Goal: Transaction & Acquisition: Purchase product/service

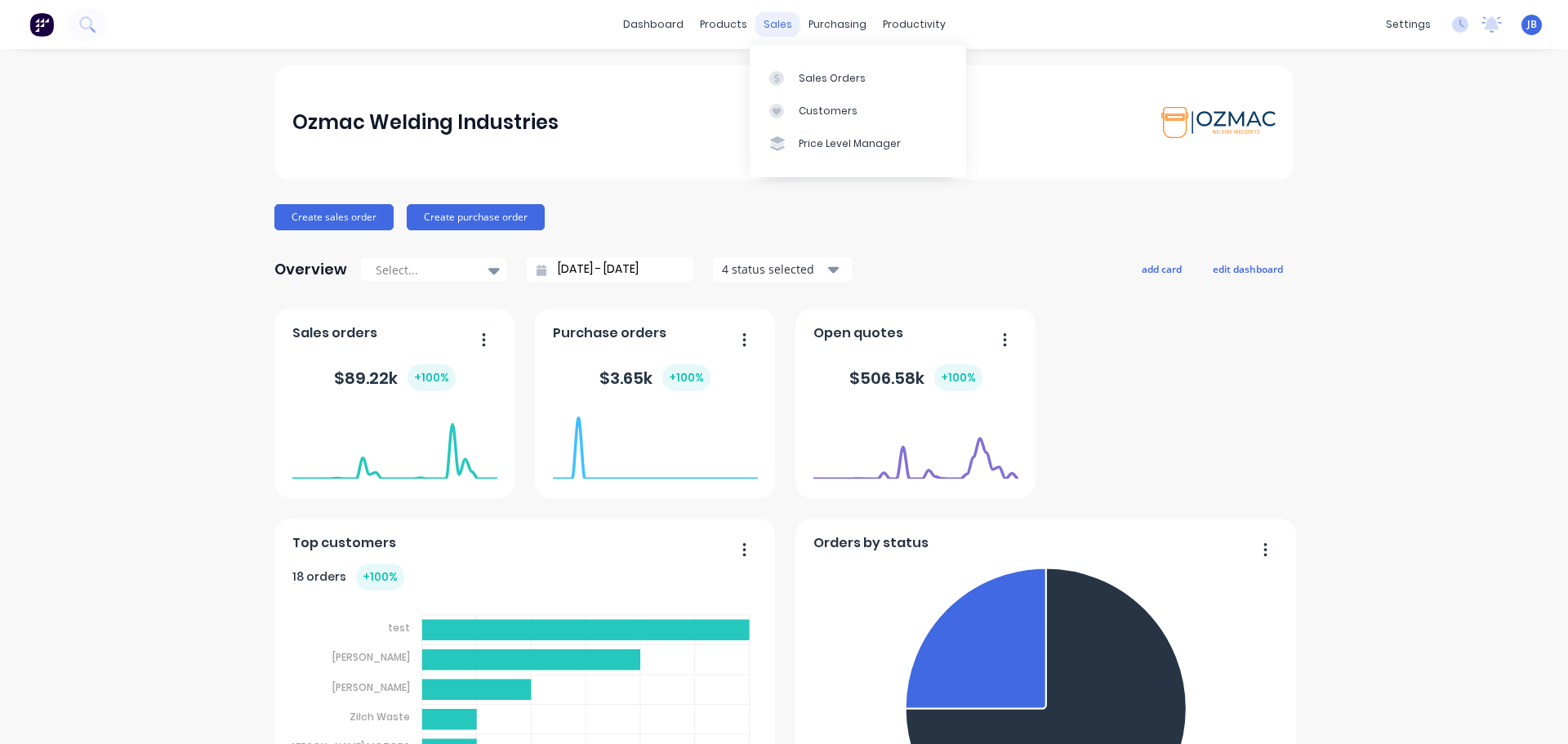
click at [771, 24] on div "sales" at bounding box center [777, 25] width 45 height 25
click at [815, 73] on div "Sales Orders" at bounding box center [832, 78] width 67 height 14
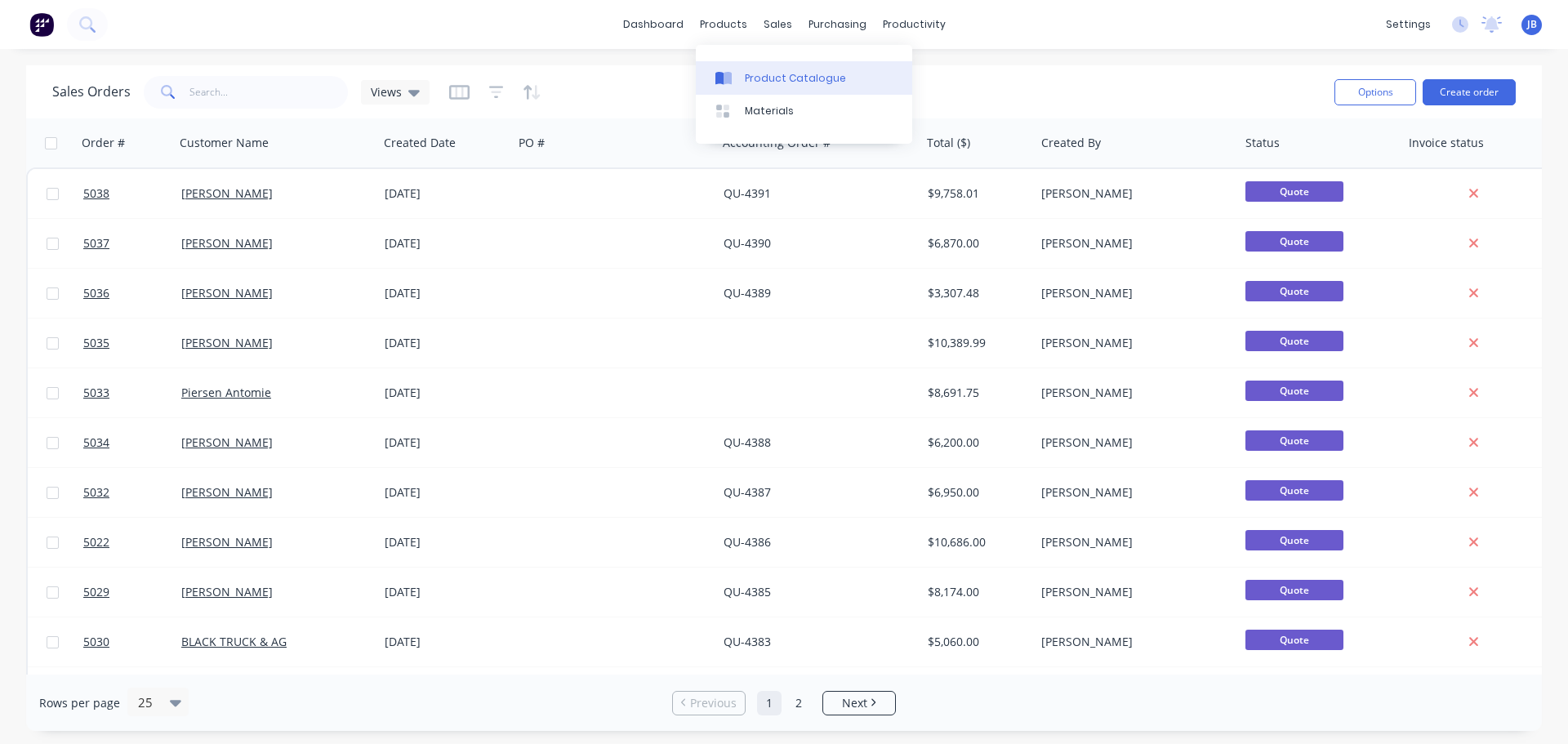
click at [764, 78] on div "Product Catalogue" at bounding box center [795, 78] width 101 height 14
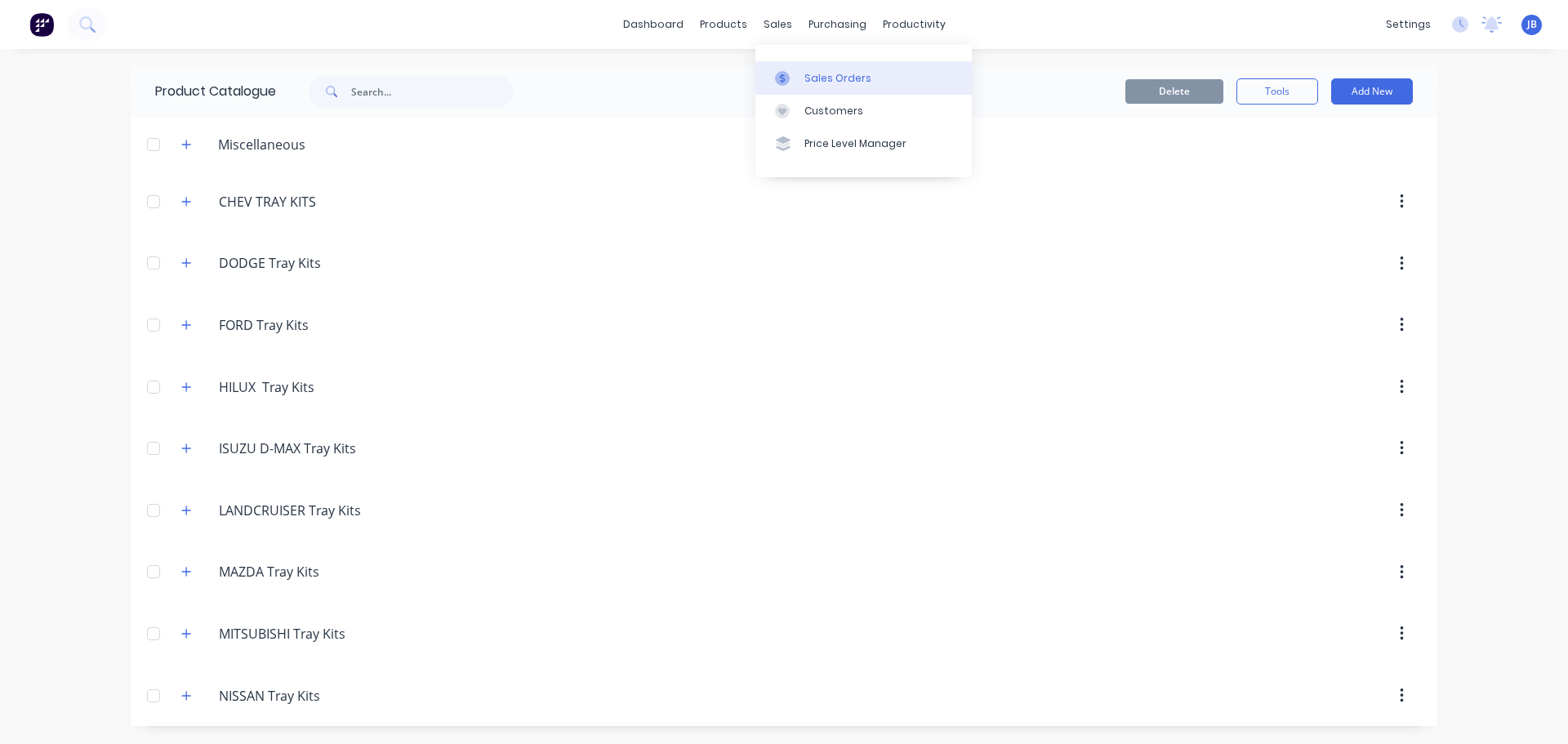
click at [829, 78] on div "Sales Orders" at bounding box center [837, 78] width 67 height 14
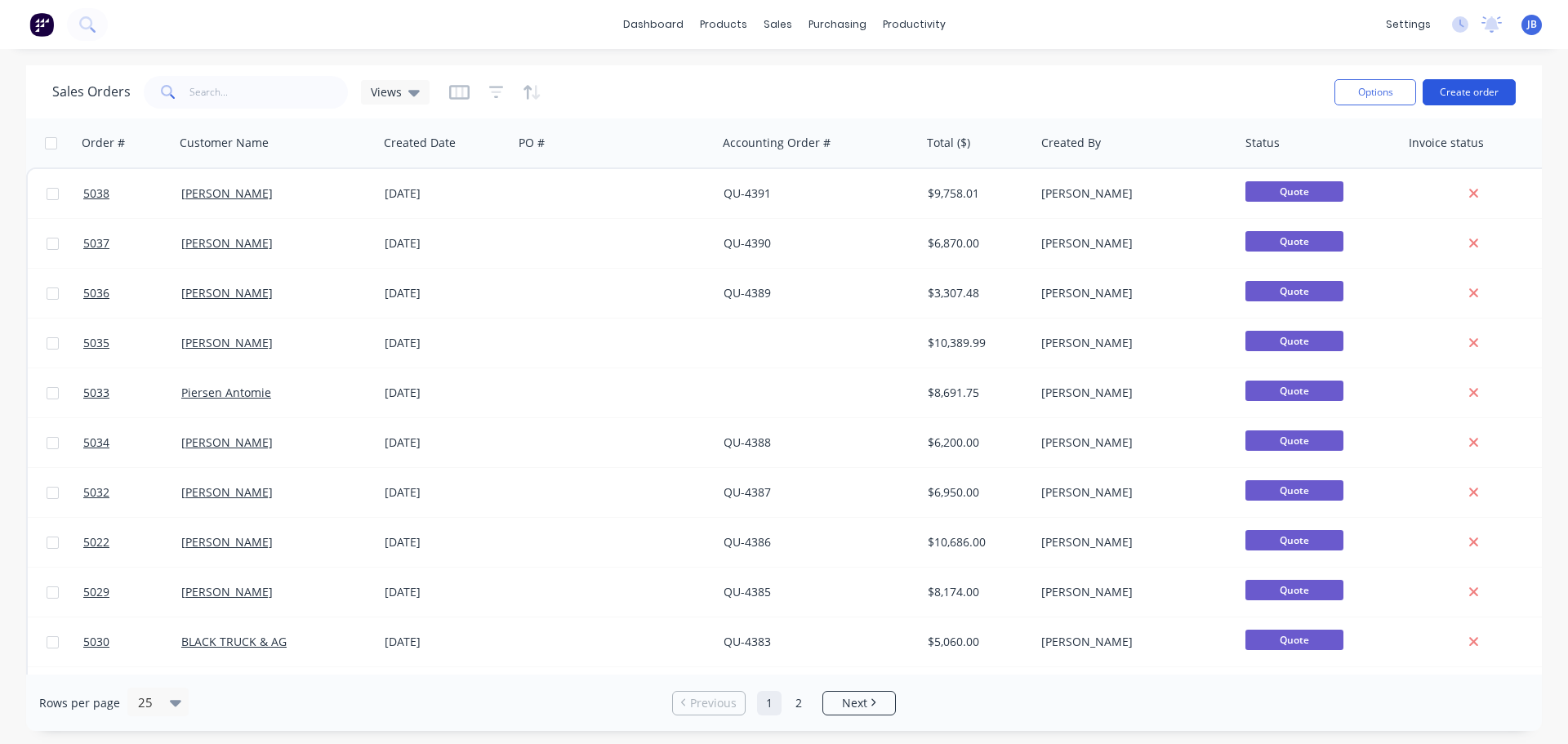
click at [1469, 95] on button "Create order" at bounding box center [1469, 91] width 93 height 26
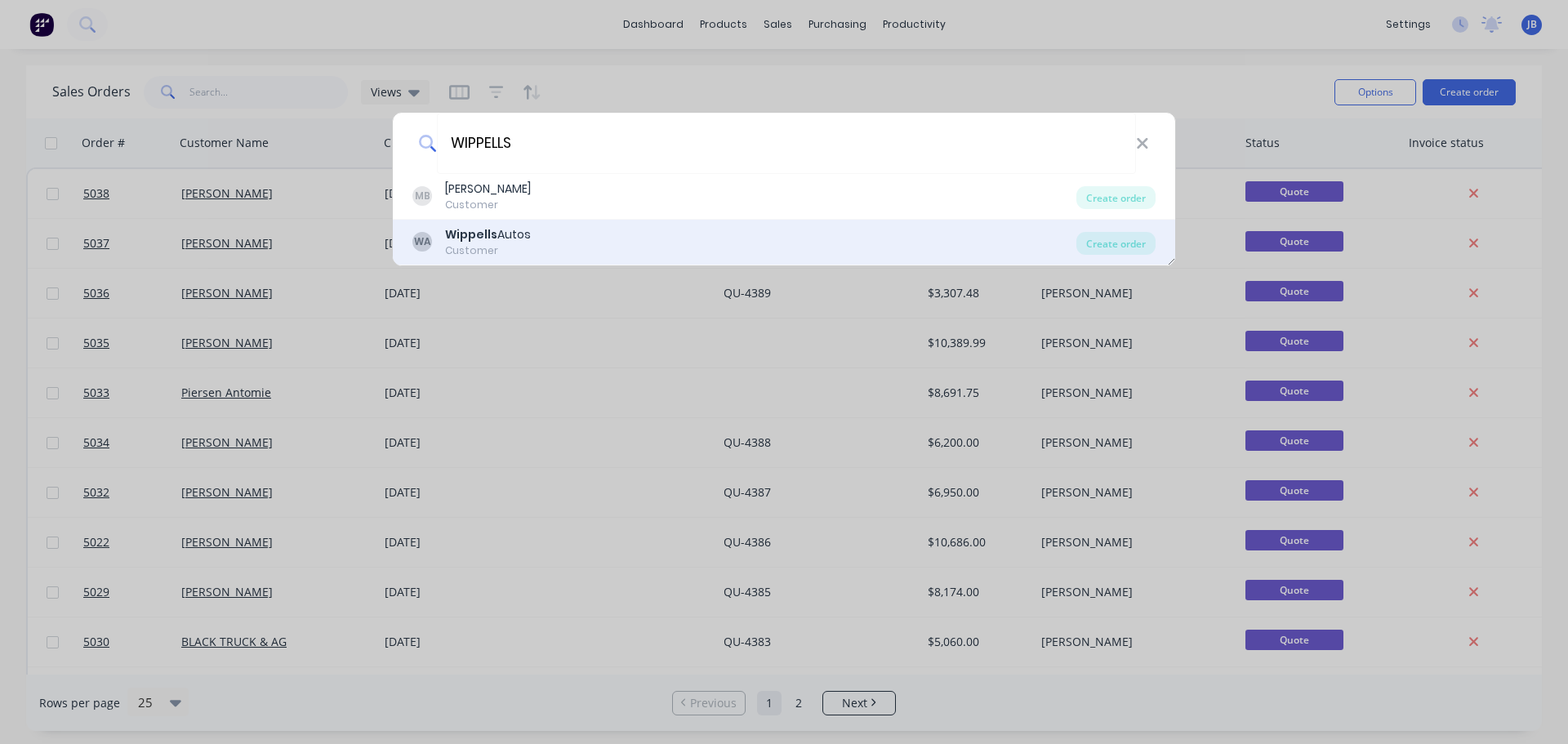
type input "WIPPELLS"
click at [575, 238] on div "WA Wippells Autos Customer" at bounding box center [744, 242] width 664 height 31
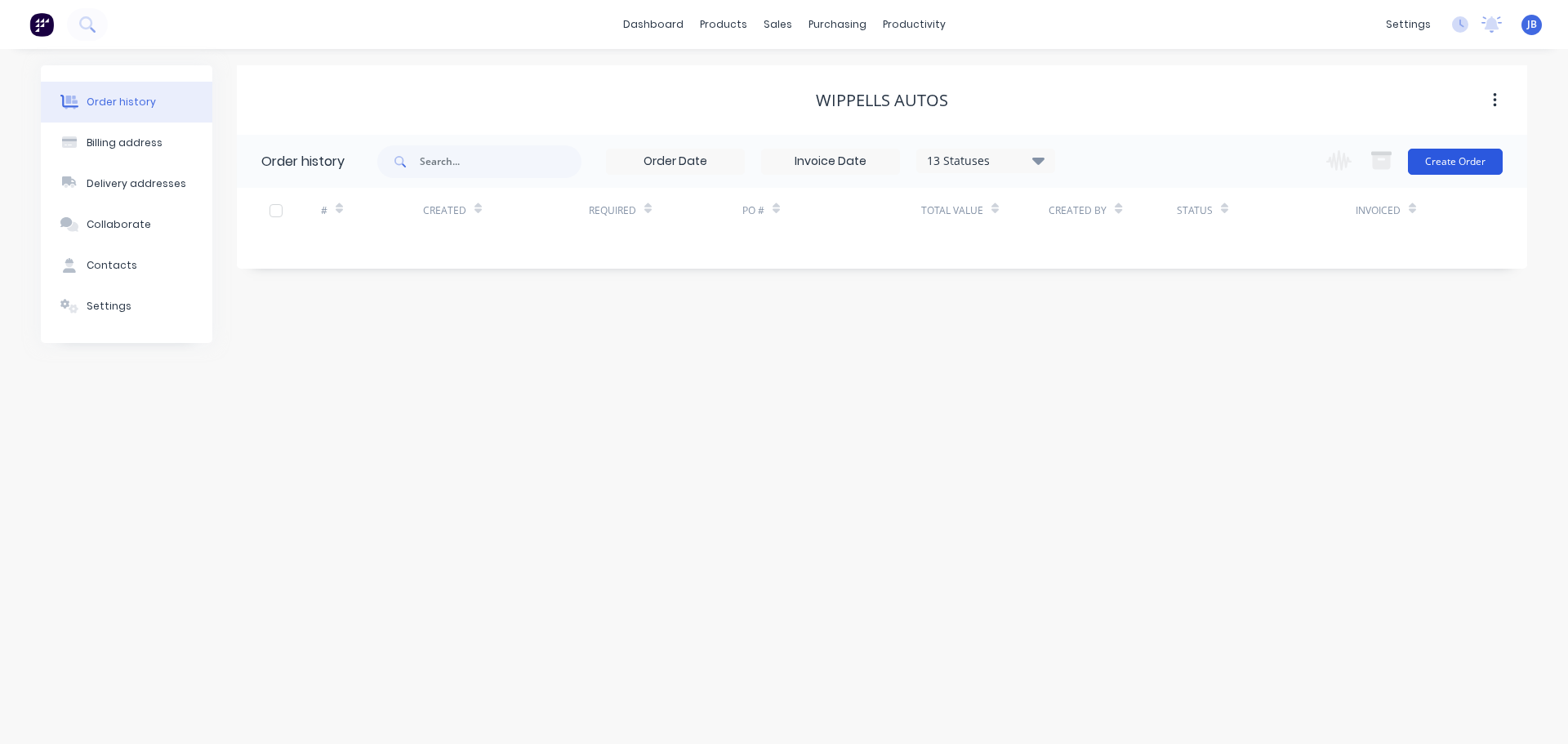
click at [1456, 166] on button "Create Order" at bounding box center [1456, 161] width 95 height 26
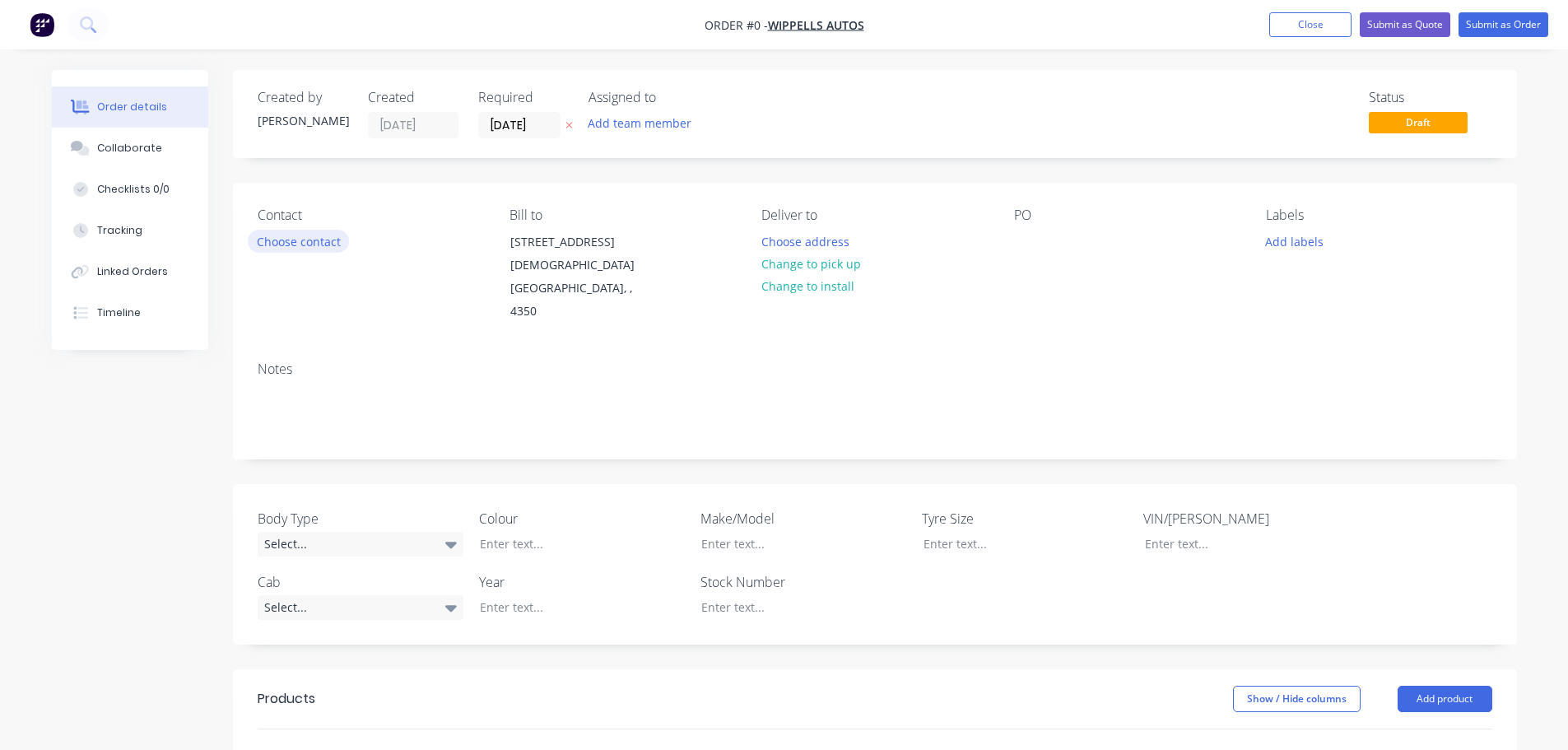
click at [282, 246] on button "Choose contact" at bounding box center [298, 240] width 102 height 22
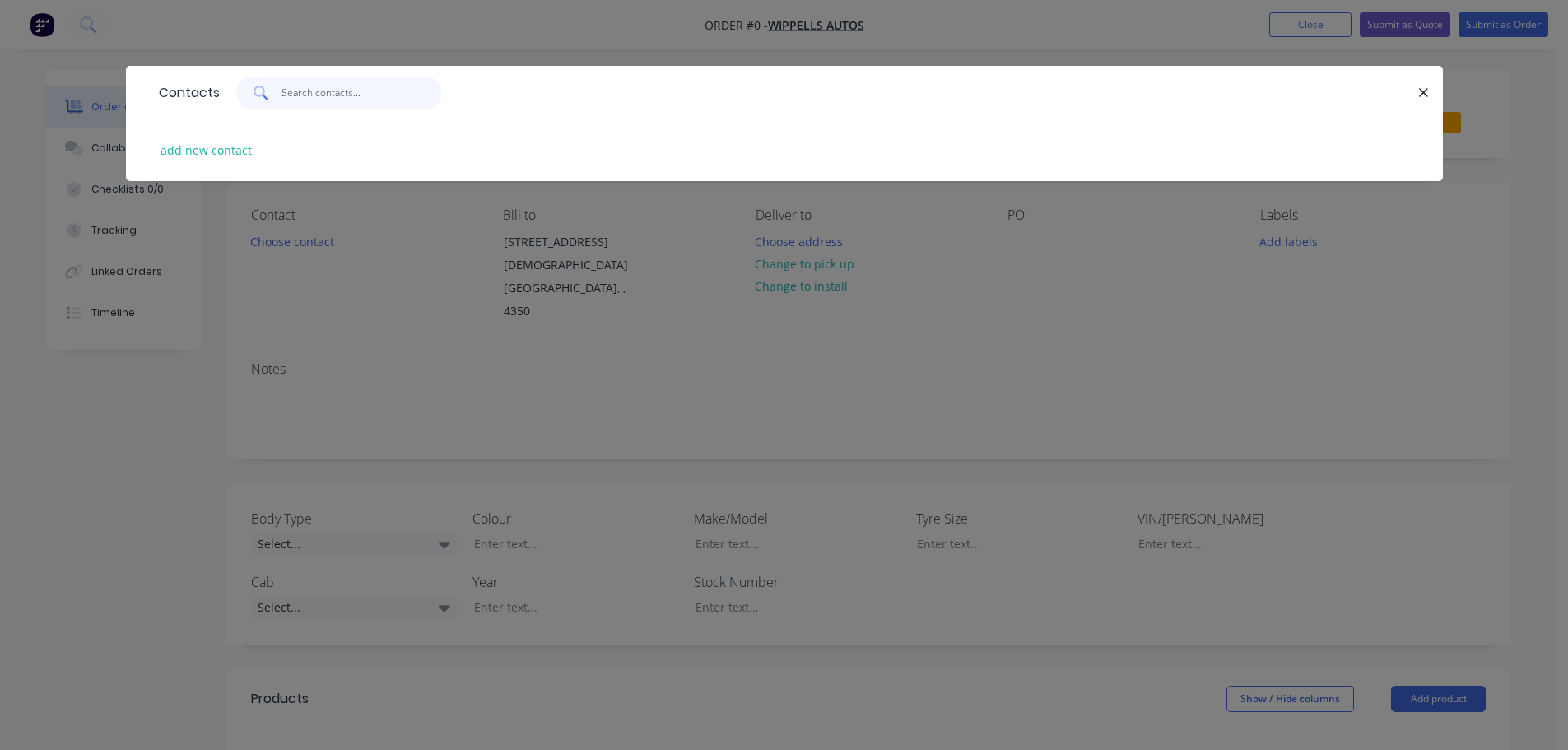
click at [309, 96] on input "text" at bounding box center [362, 93] width 160 height 33
type input "WIPPELLS"
click at [224, 151] on button "add new contact" at bounding box center [206, 150] width 108 height 22
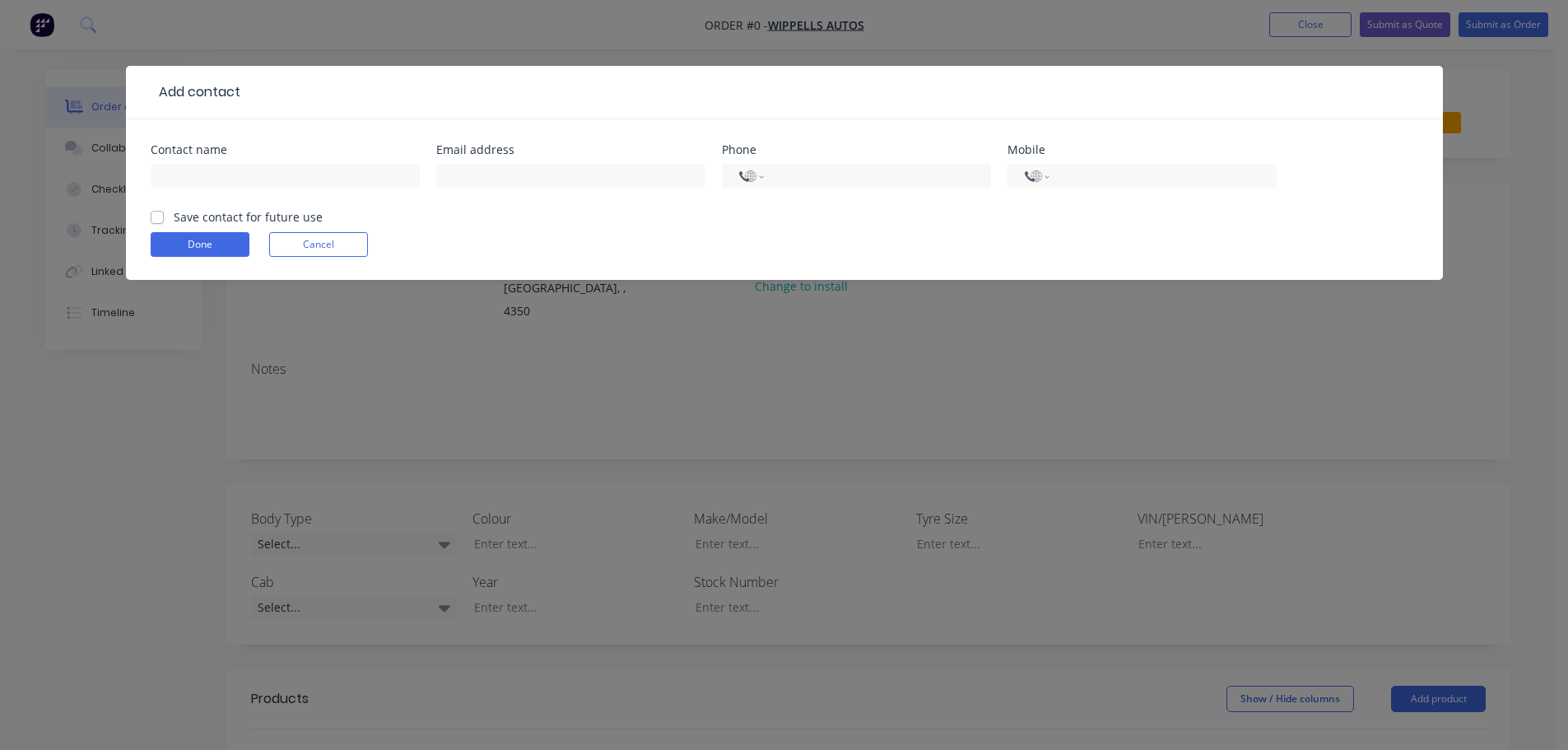
select select "AU"
click at [310, 172] on input "text" at bounding box center [285, 176] width 269 height 25
type input "w"
type input "Wippells"
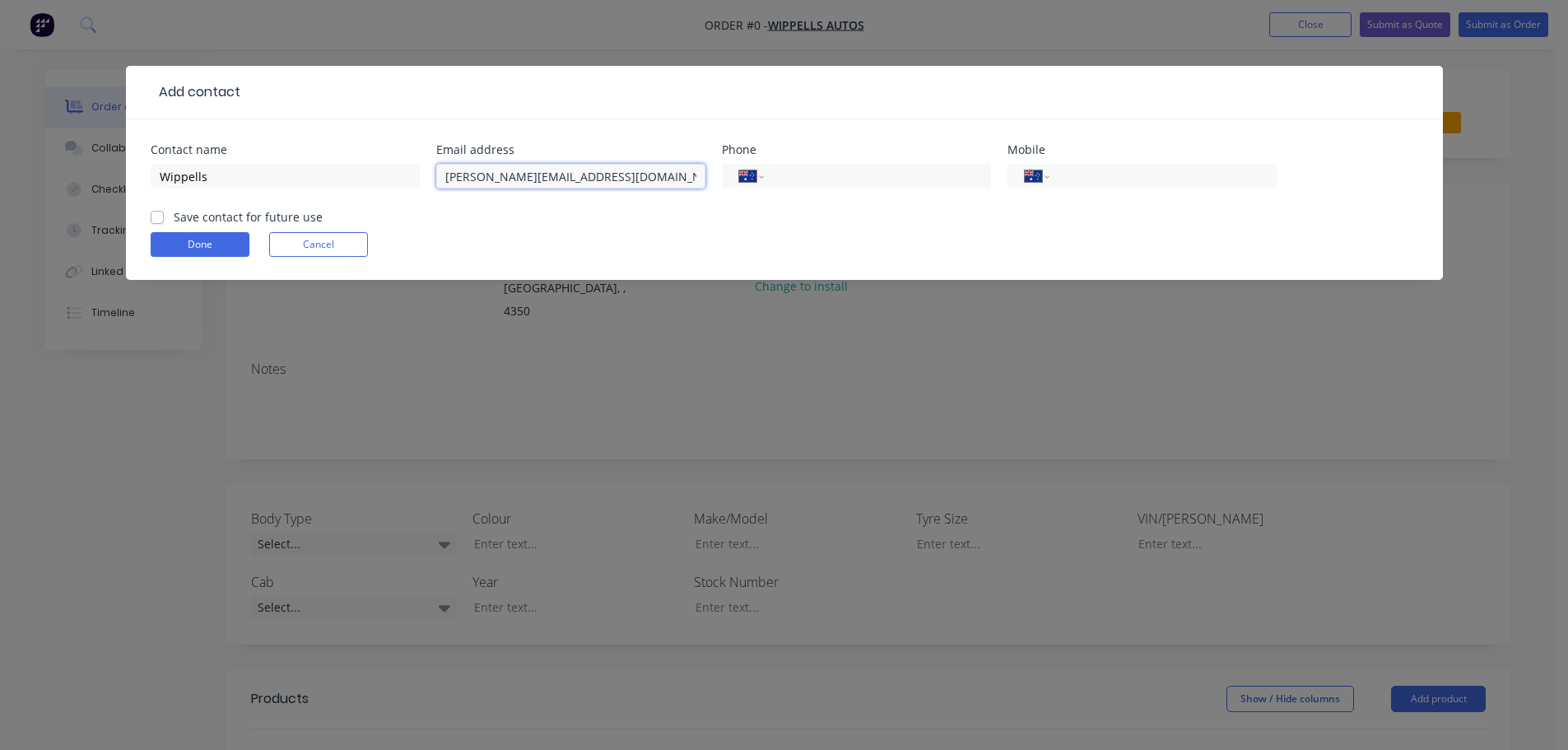
type input "[PERSON_NAME][EMAIL_ADDRESS][DOMAIN_NAME]"
click at [174, 218] on label "Save contact for future use" at bounding box center [247, 217] width 149 height 17
click at [157, 218] on input "Save contact for future use" at bounding box center [157, 216] width 13 height 15
checkbox input "true"
click at [1107, 172] on input "tel" at bounding box center [1159, 176] width 198 height 19
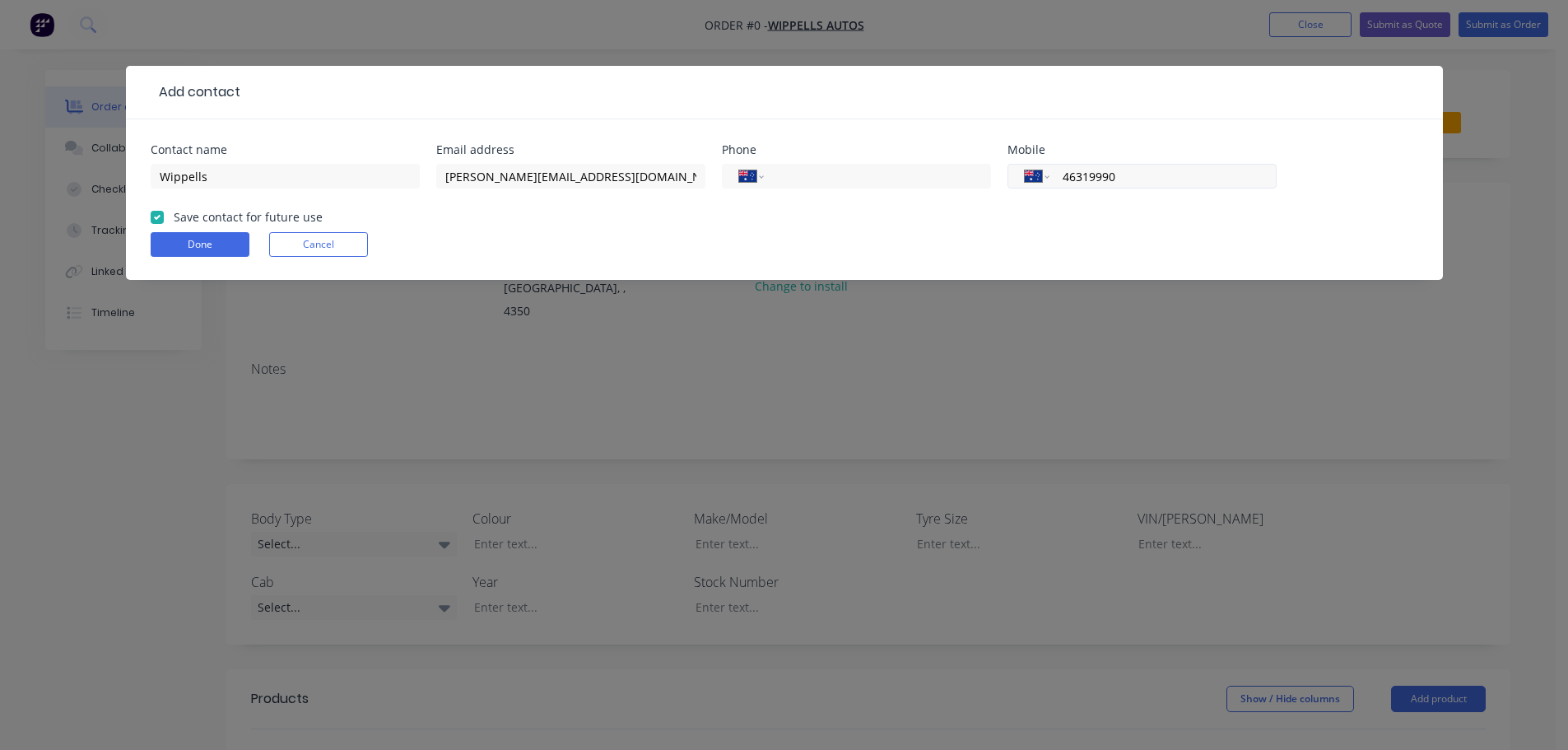
click at [1091, 177] on input "46319990" at bounding box center [1159, 176] width 198 height 19
type input "46319990"
click at [210, 243] on button "Done" at bounding box center [199, 245] width 99 height 25
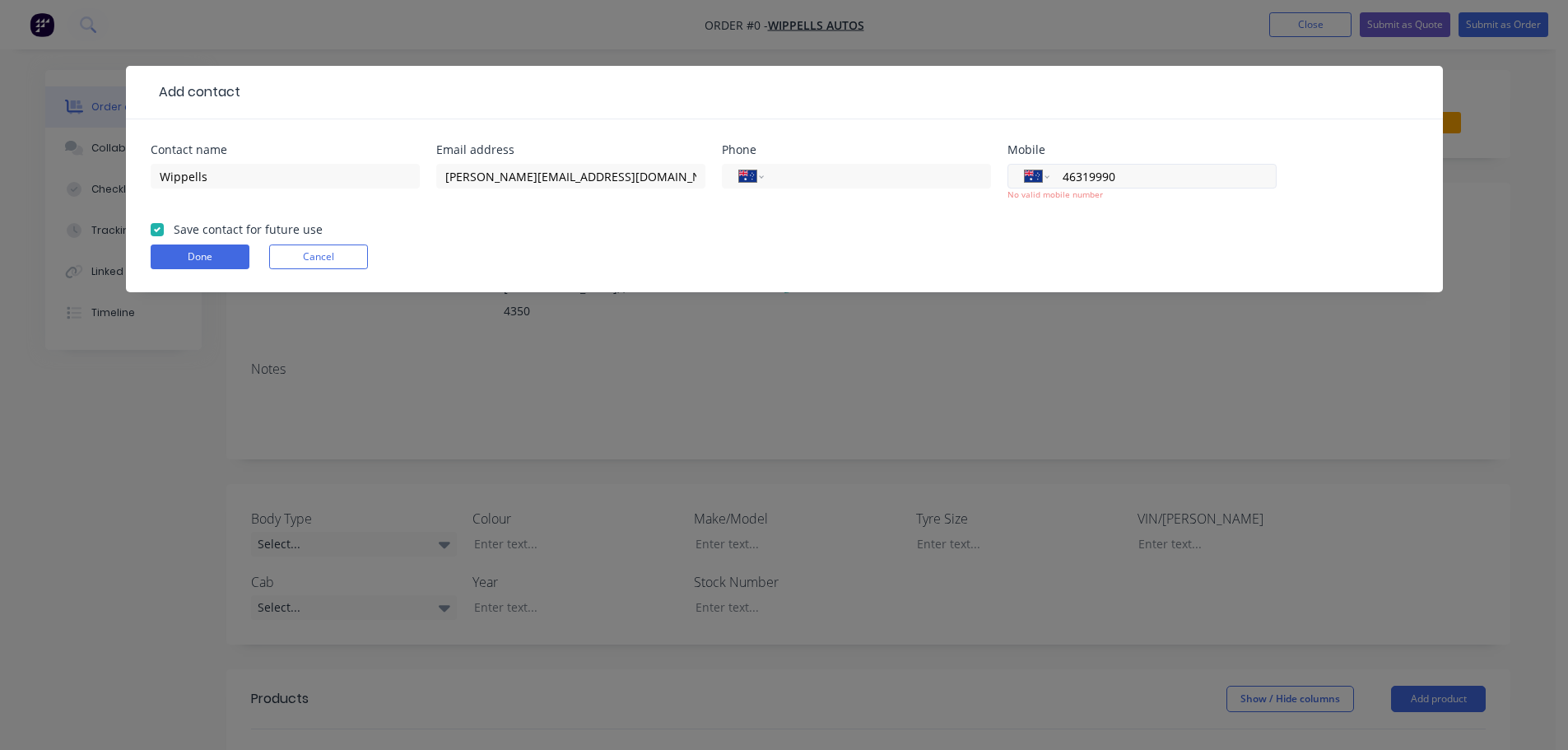
drag, startPoint x: 1135, startPoint y: 177, endPoint x: 1025, endPoint y: 178, distance: 110.0
click at [1025, 178] on div "International [GEOGRAPHIC_DATA] [GEOGRAPHIC_DATA] [GEOGRAPHIC_DATA] [GEOGRAPHIC…" at bounding box center [1142, 176] width 269 height 25
click at [788, 173] on input "tel" at bounding box center [875, 176] width 198 height 19
paste input "46319990"
click at [209, 261] on button "Done" at bounding box center [199, 257] width 99 height 25
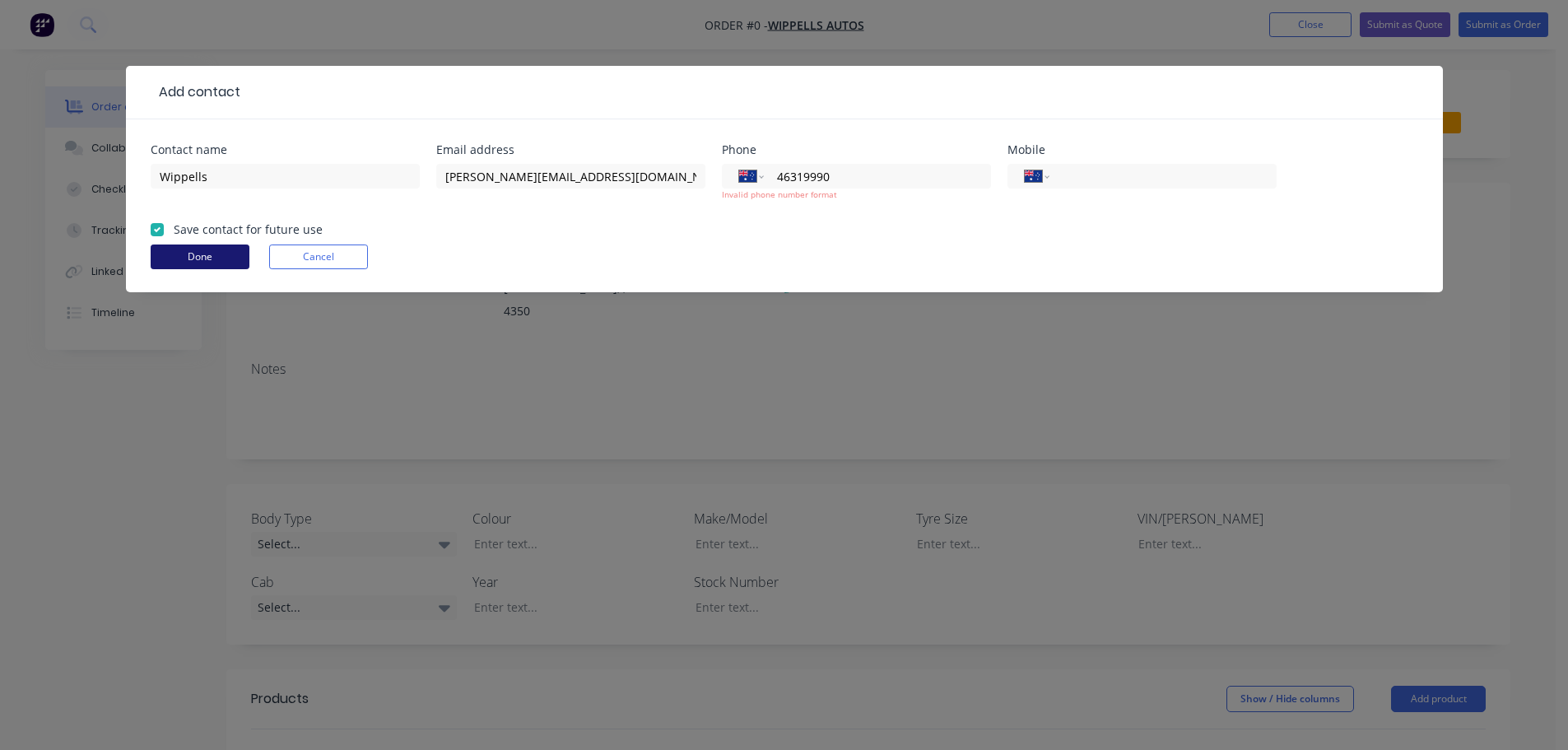
click at [218, 259] on button "Done" at bounding box center [199, 257] width 99 height 25
click at [178, 253] on button "Done" at bounding box center [199, 257] width 99 height 25
click at [777, 179] on input "46319990" at bounding box center [875, 176] width 198 height 19
type input "[PHONE_NUMBER]"
click at [192, 244] on form "Contact name Wippells Email address [PERSON_NAME][EMAIL_ADDRESS][DOMAIN_NAME] P…" at bounding box center [784, 218] width 1268 height 148
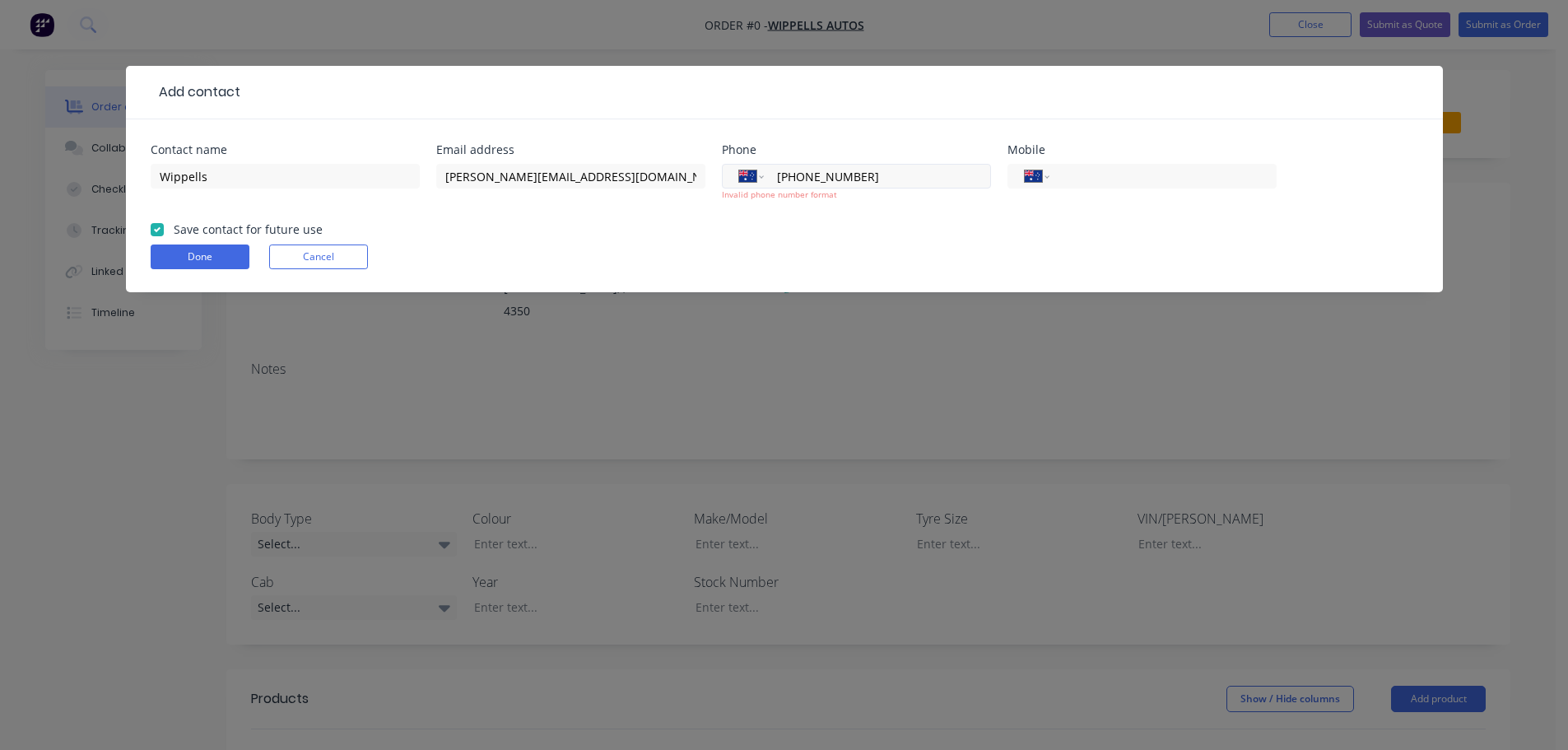
click at [772, 175] on div "International [GEOGRAPHIC_DATA] [GEOGRAPHIC_DATA] [GEOGRAPHIC_DATA] [GEOGRAPHIC…" at bounding box center [856, 176] width 269 height 25
click at [767, 176] on div "International [GEOGRAPHIC_DATA] [GEOGRAPHIC_DATA] [GEOGRAPHIC_DATA] [GEOGRAPHIC…" at bounding box center [856, 176] width 269 height 25
click at [793, 177] on input "[PHONE_NUMBER]" at bounding box center [875, 176] width 198 height 19
click at [209, 260] on button "Done" at bounding box center [199, 257] width 99 height 25
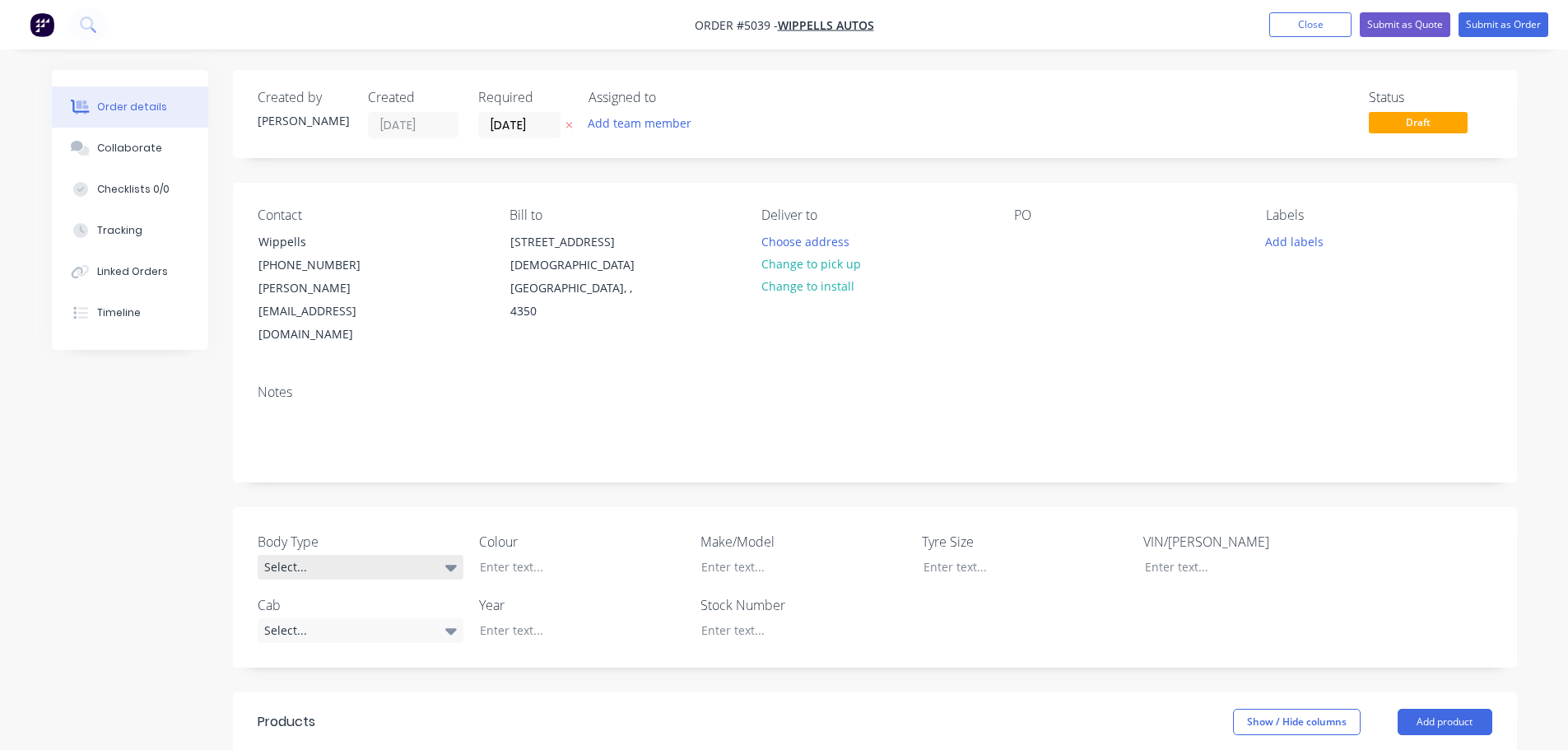
click at [338, 554] on div "Select..." at bounding box center [361, 567] width 206 height 25
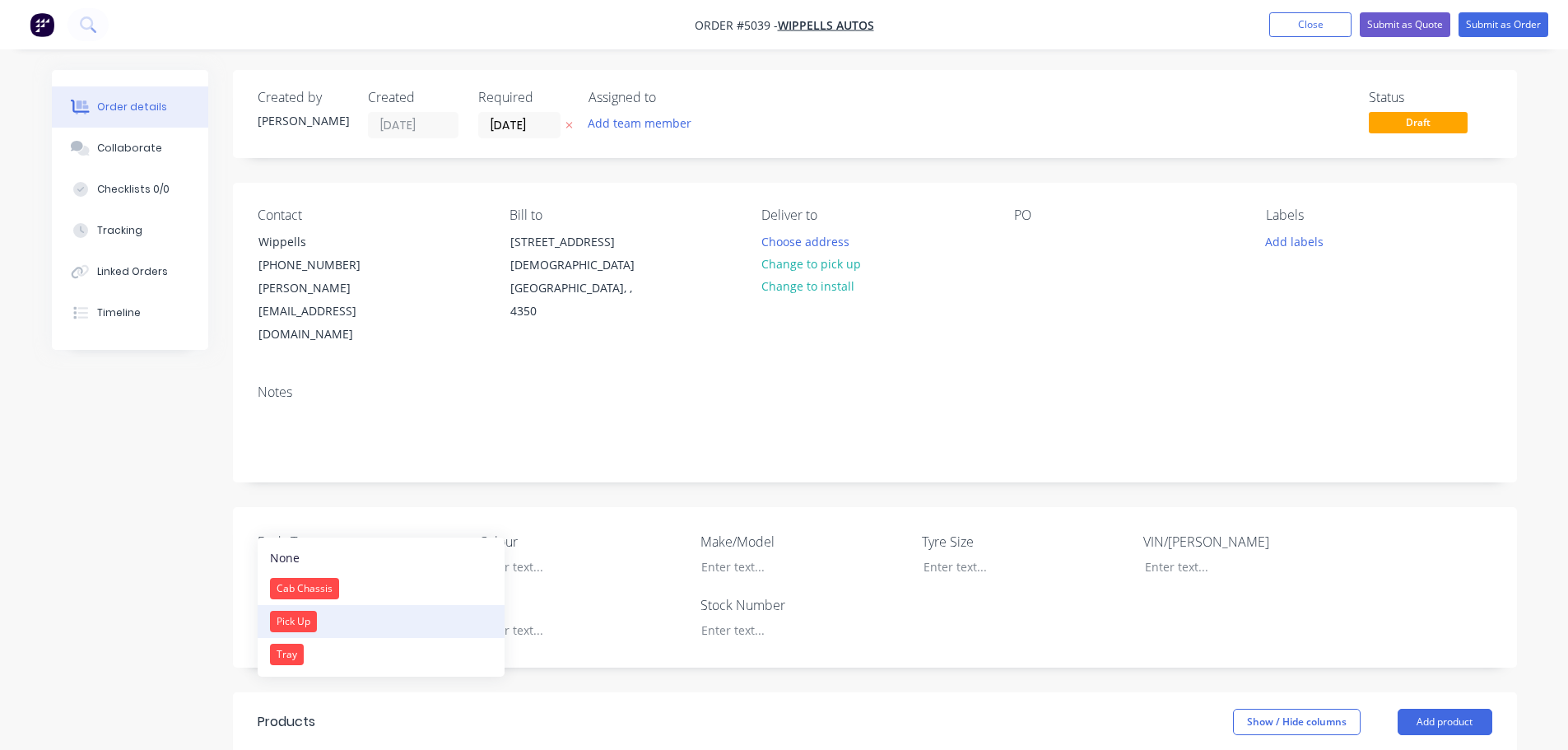
click at [301, 624] on div "Pick Up" at bounding box center [293, 621] width 47 height 21
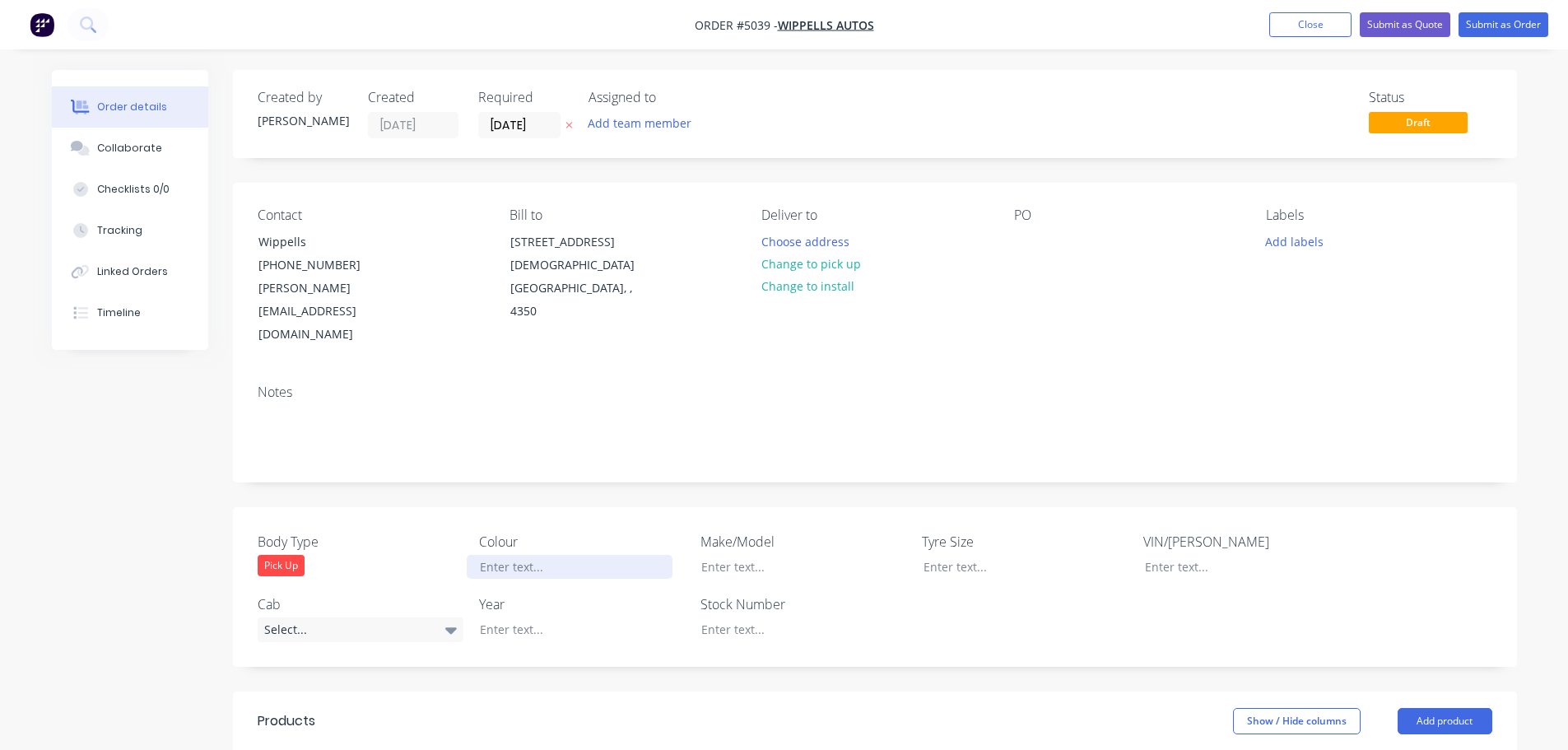
click at [554, 554] on div at bounding box center [570, 566] width 206 height 24
click at [447, 627] on icon at bounding box center [451, 630] width 12 height 7
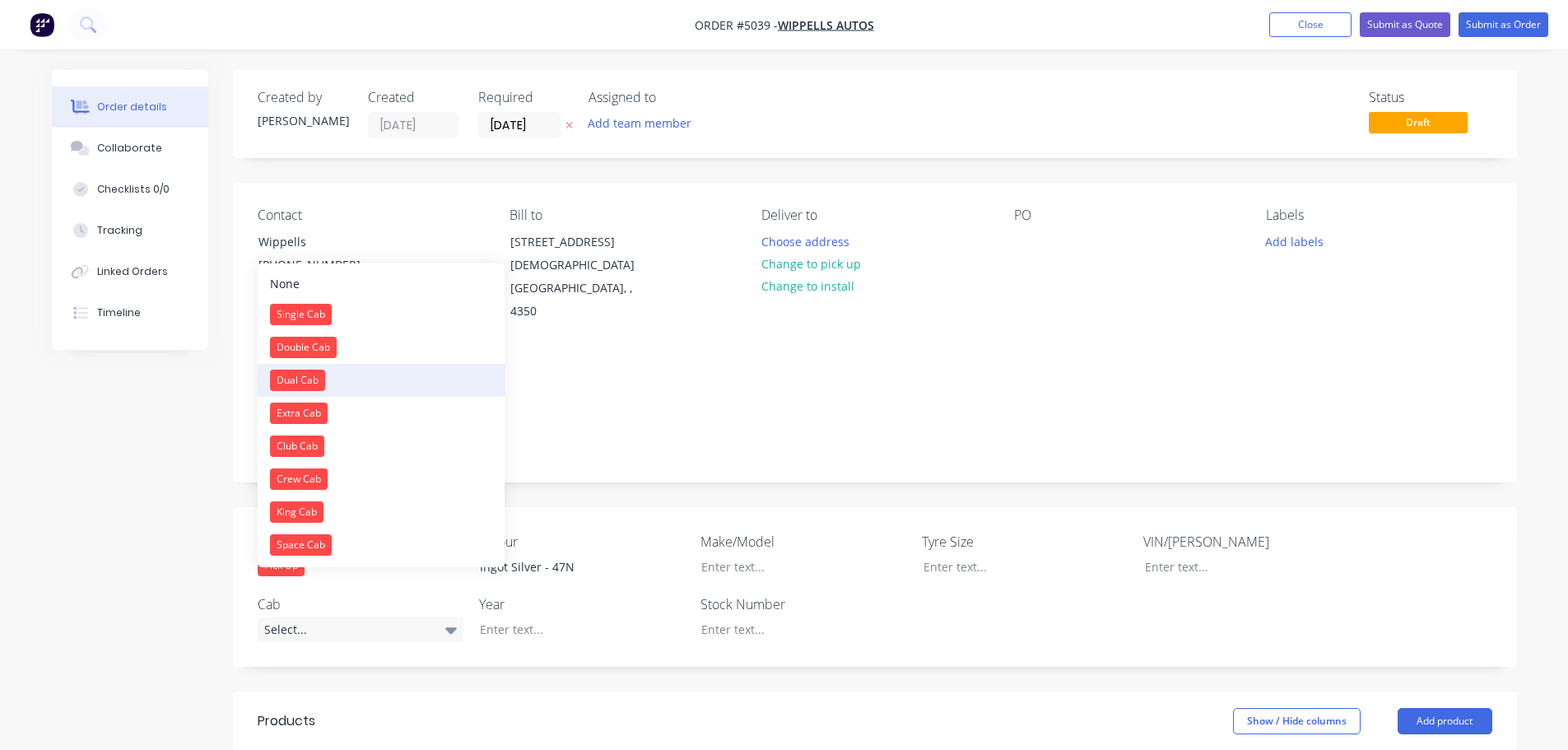
click at [361, 375] on button "Dual Cab" at bounding box center [381, 380] width 246 height 33
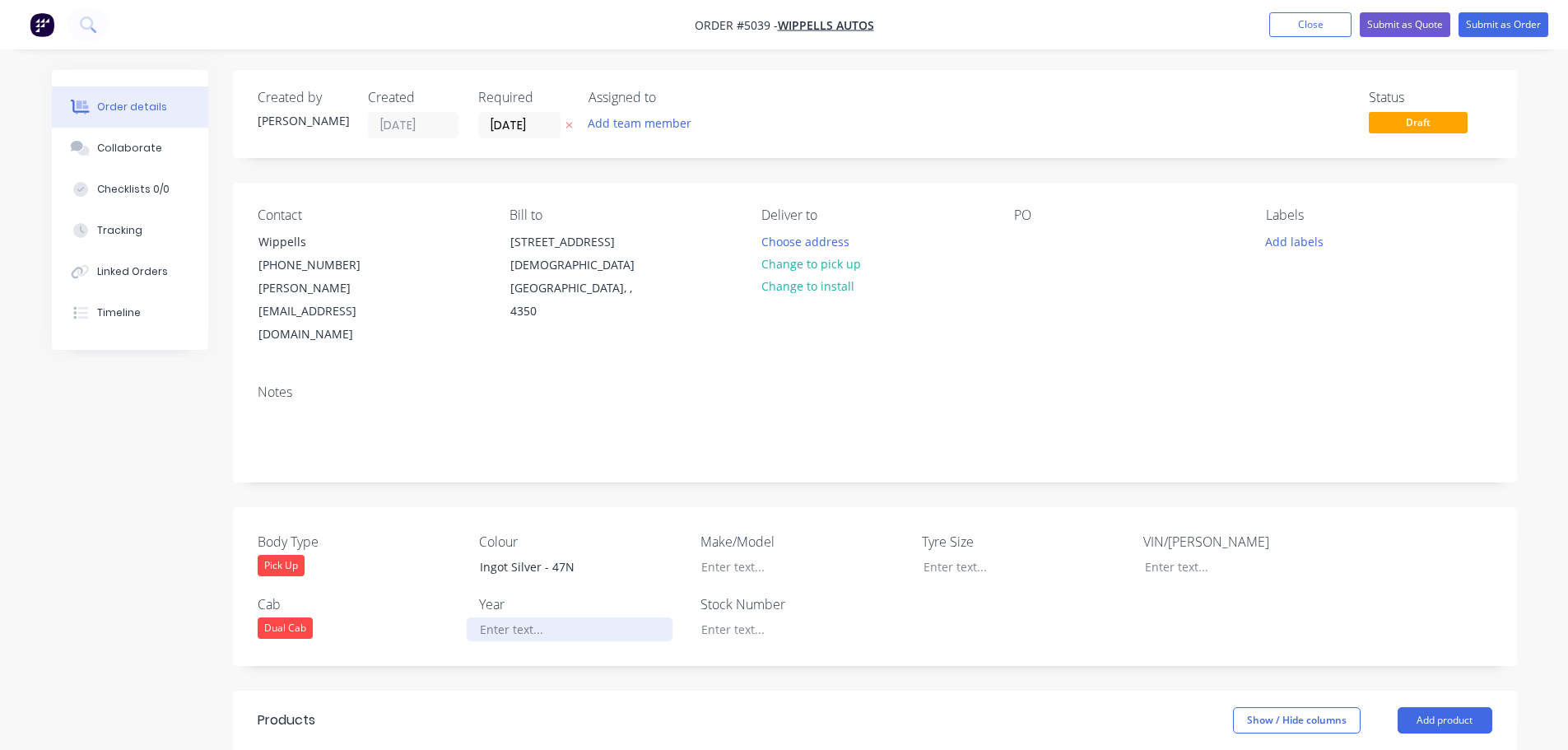
click at [549, 618] on div at bounding box center [570, 629] width 206 height 24
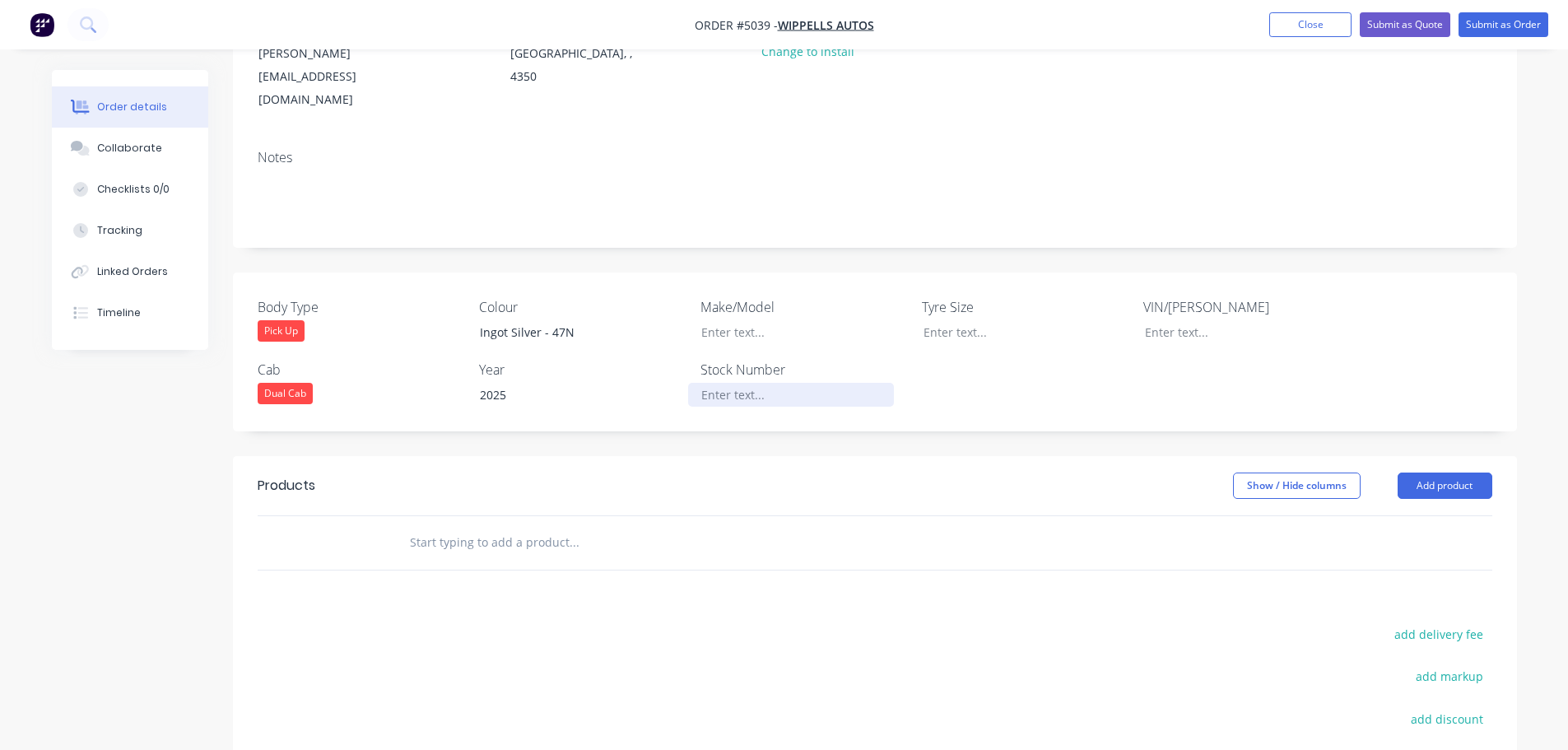
scroll to position [246, 0]
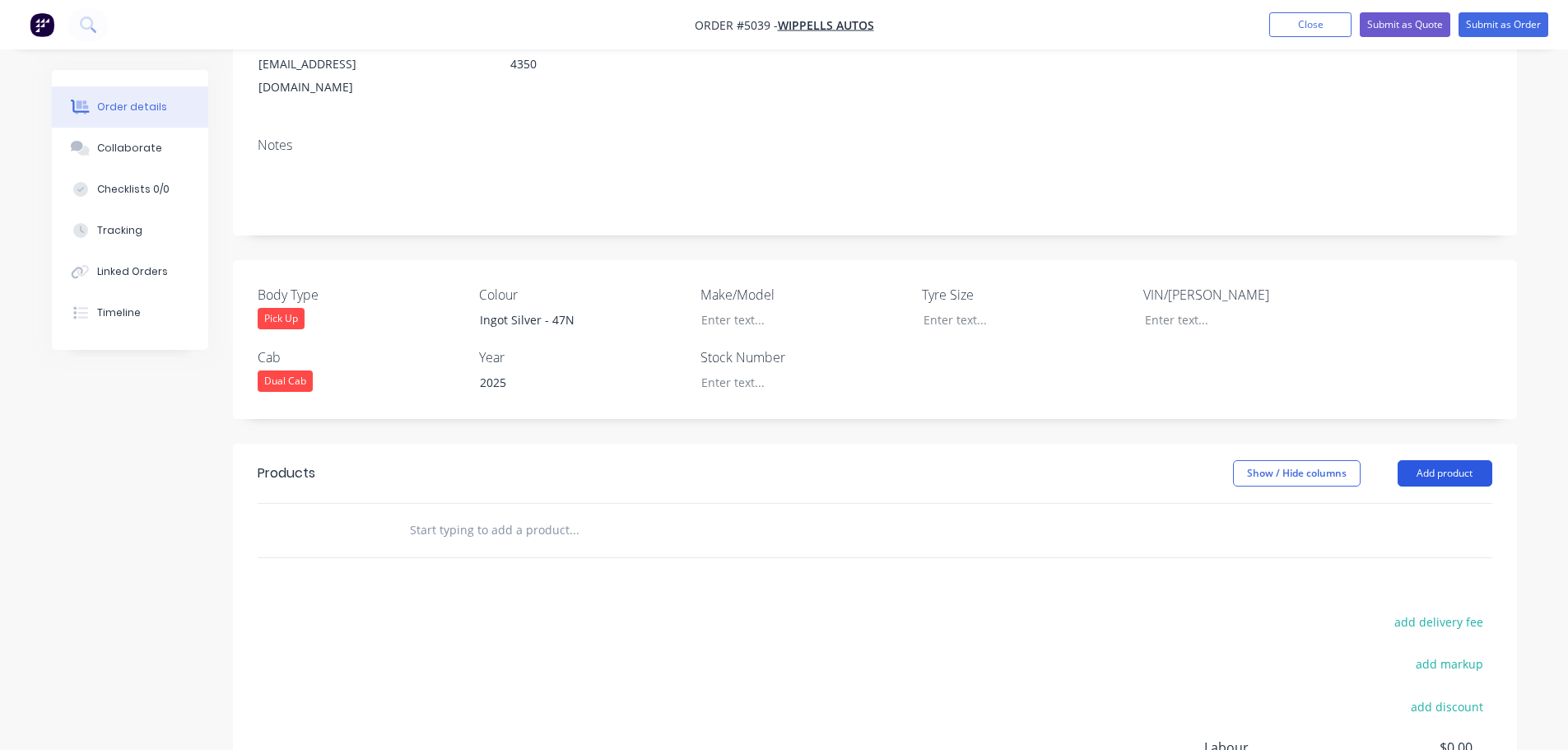
click at [1437, 460] on button "Add product" at bounding box center [1444, 473] width 95 height 26
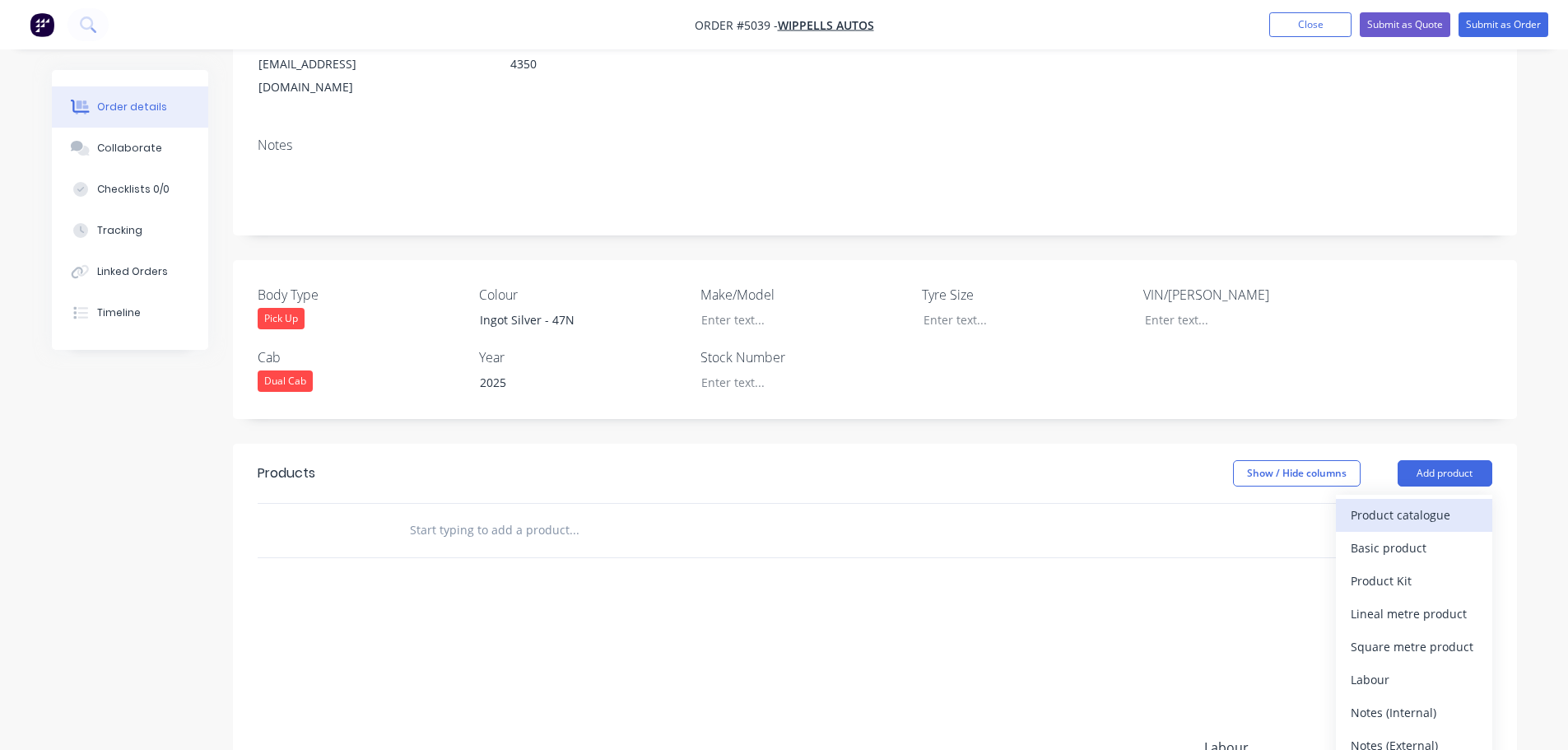
click at [1416, 503] on div "Product catalogue" at bounding box center [1414, 514] width 127 height 24
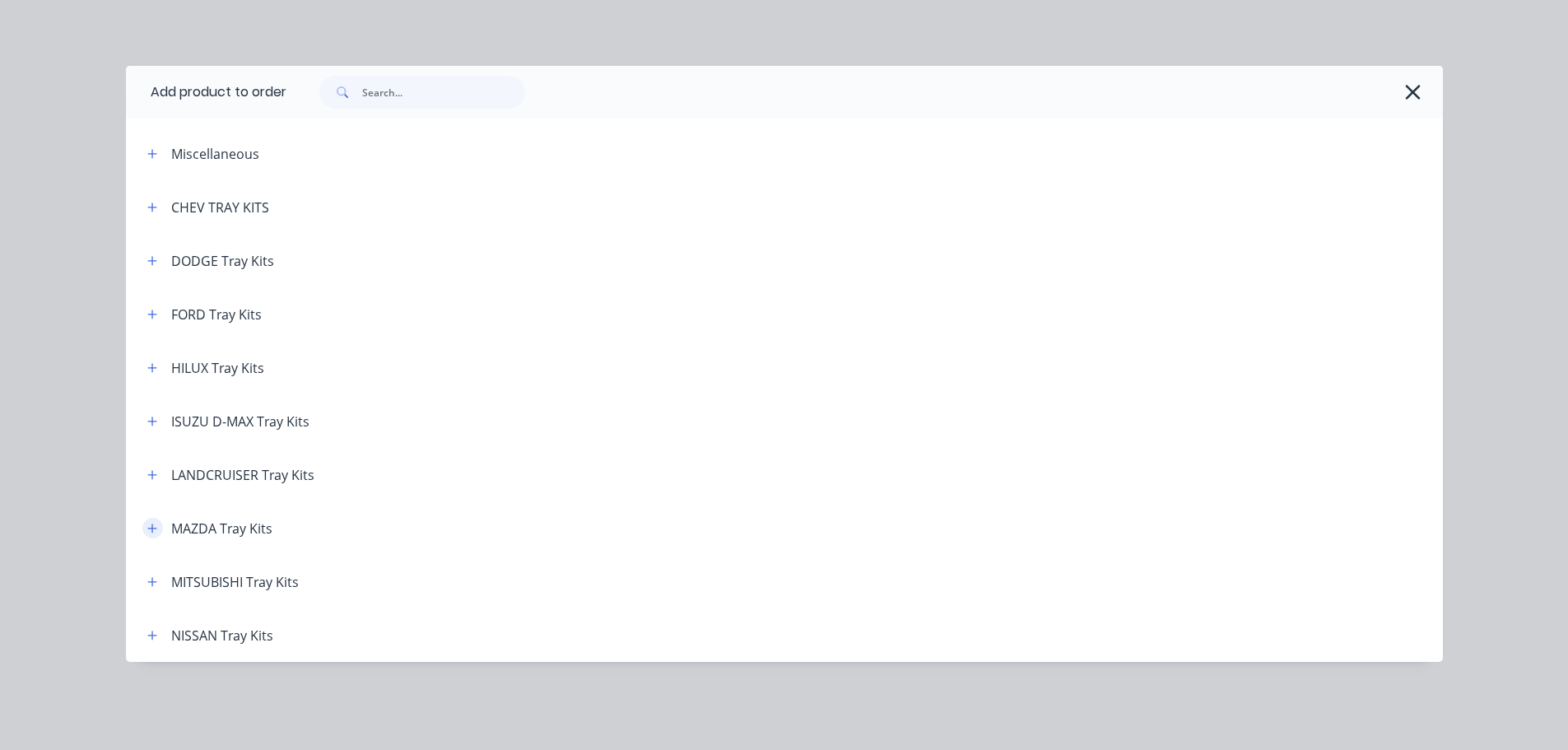
click at [148, 530] on icon "button" at bounding box center [152, 528] width 10 height 12
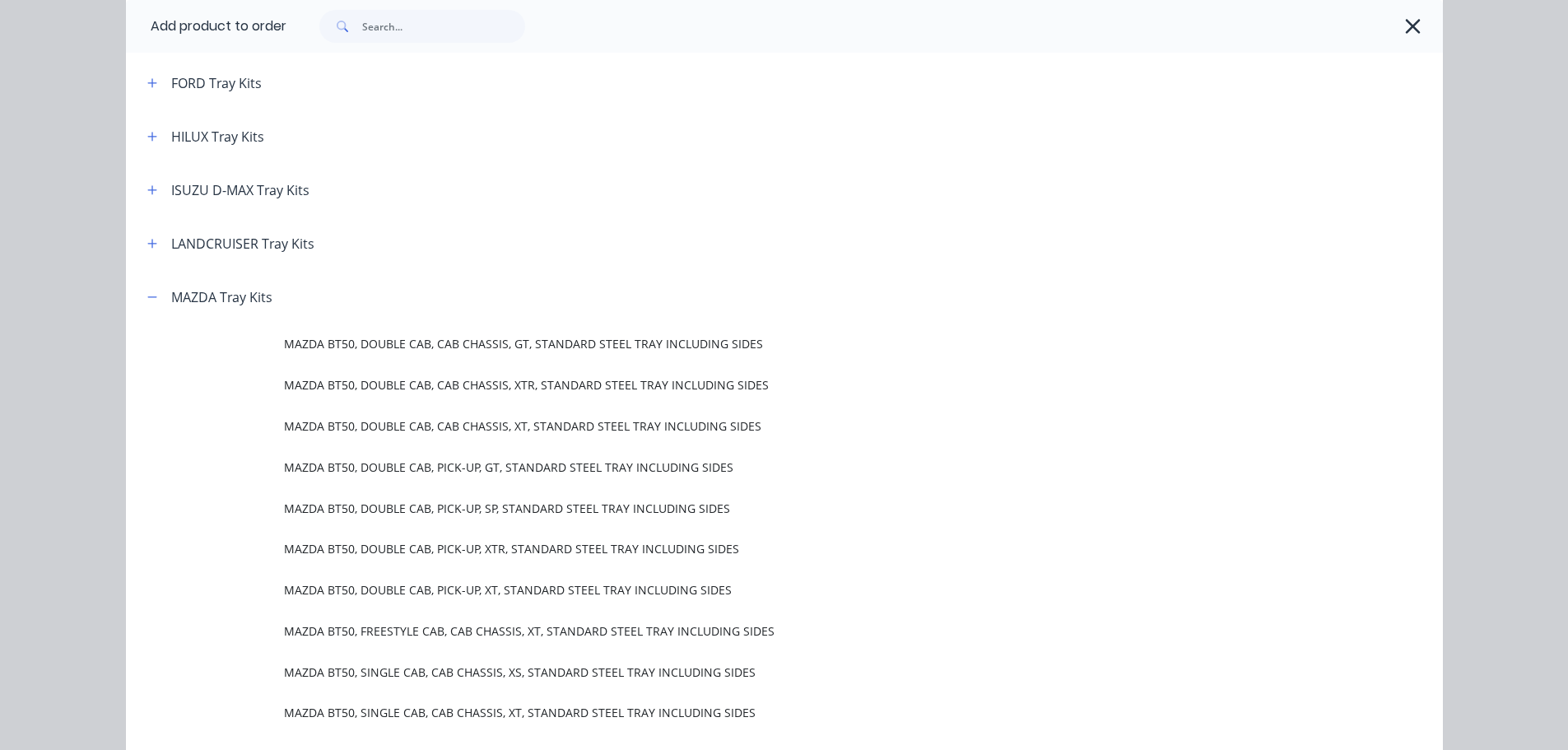
scroll to position [329, 0]
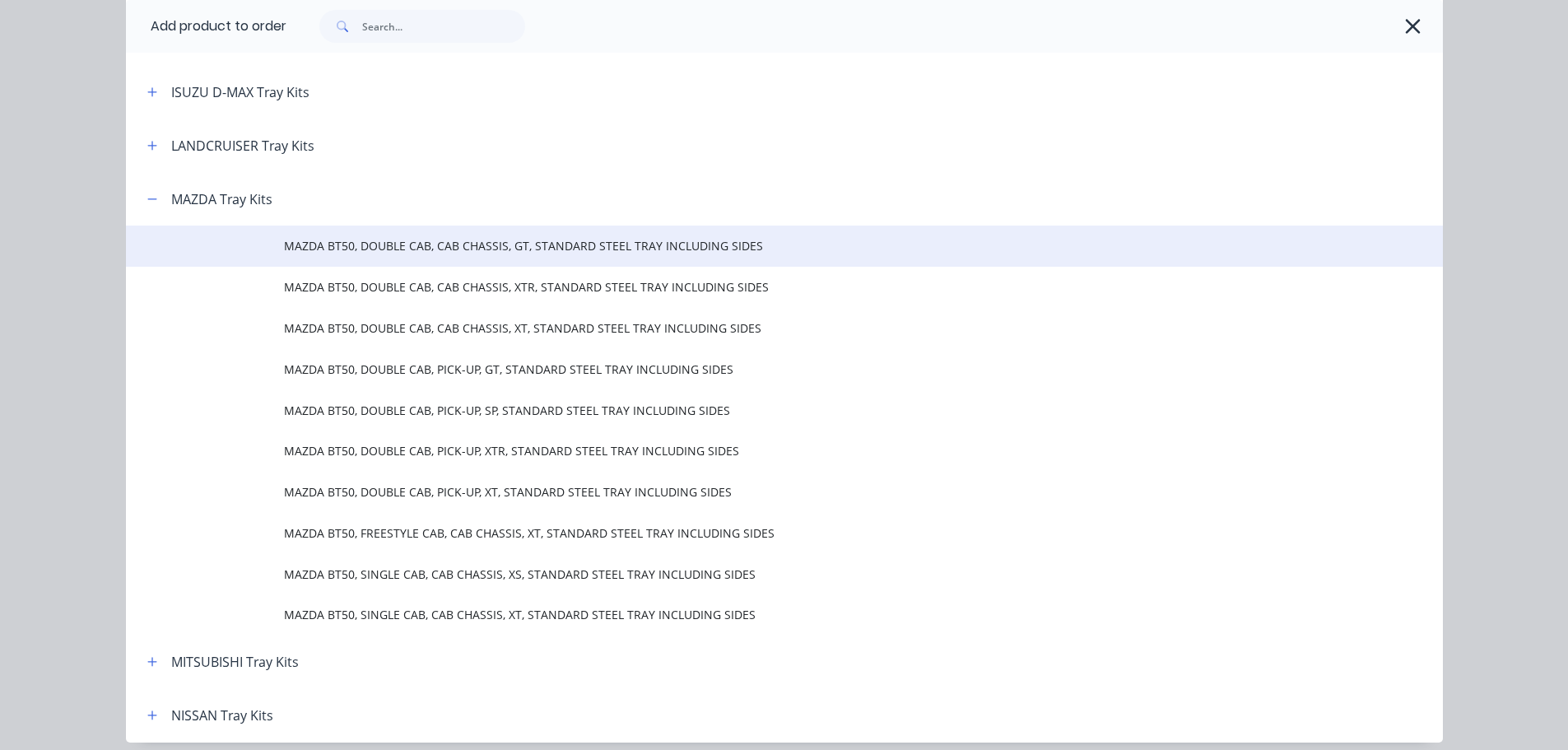
click at [569, 253] on span "MAZDA BT50, DOUBLE CAB, CAB CHASSIS, GT, STANDARD STEEL TRAY INCLUDING SIDES" at bounding box center [747, 246] width 926 height 17
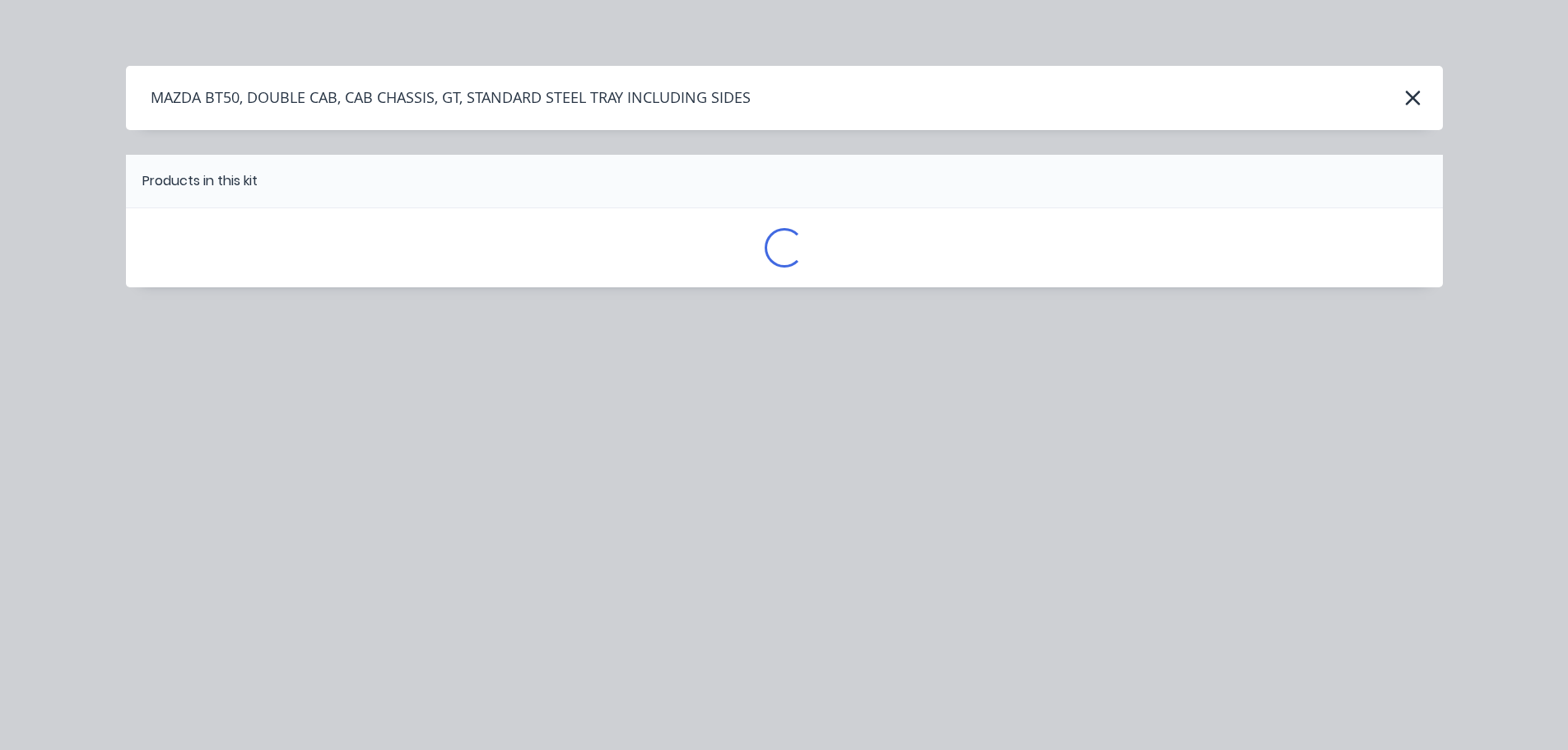
scroll to position [0, 0]
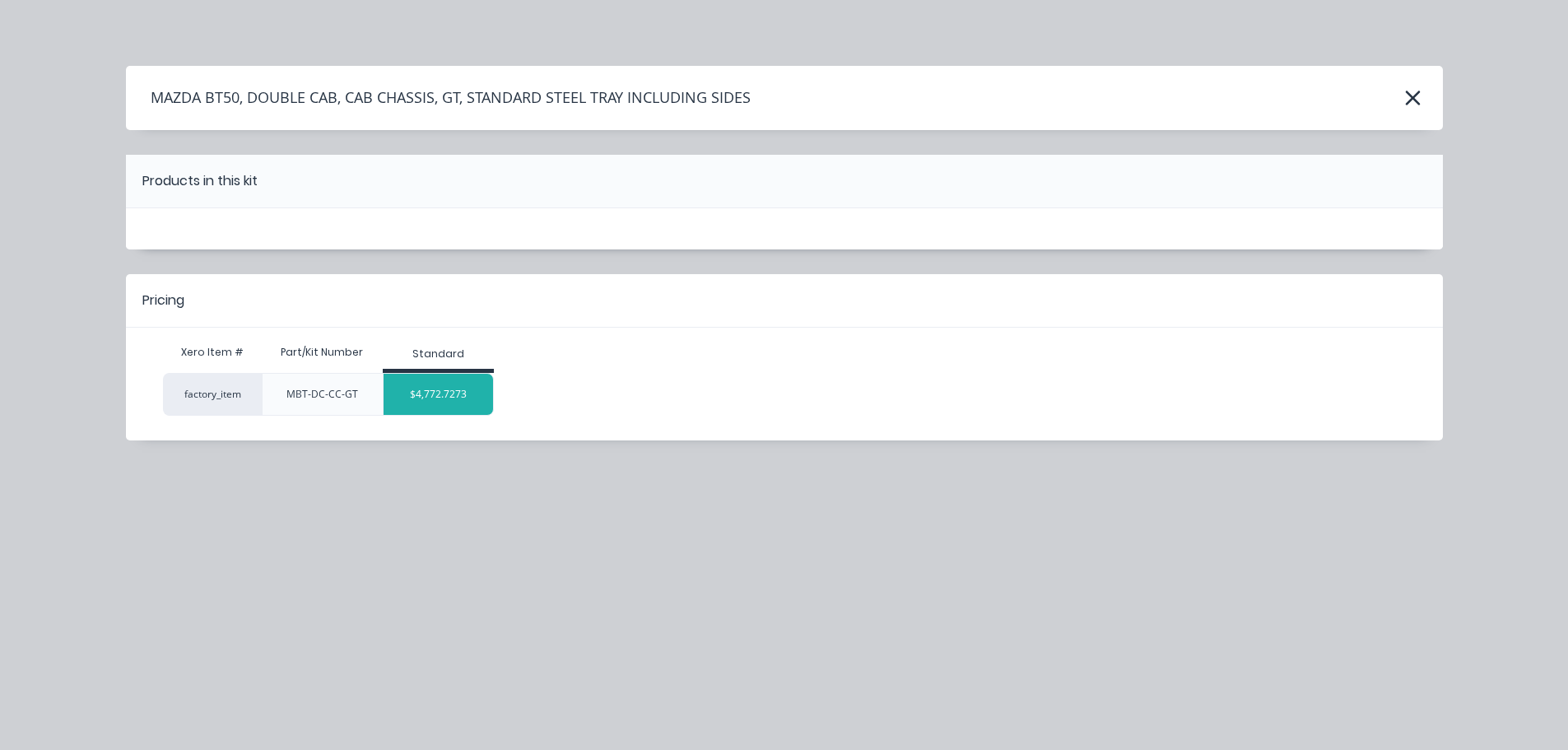
click at [452, 398] on div "$4,772.7273" at bounding box center [438, 394] width 109 height 41
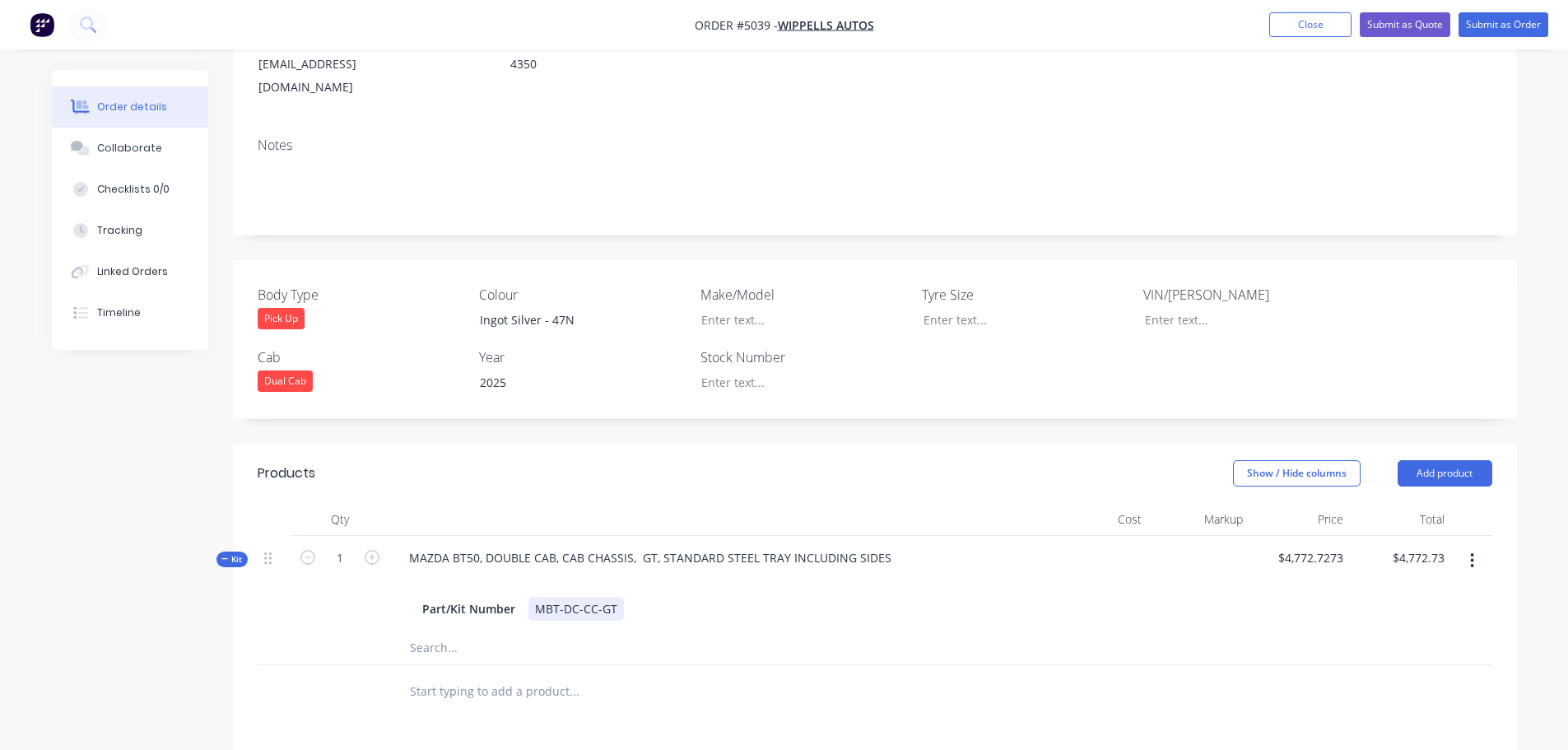
click at [626, 597] on div "Part/Kit Number MBT-DC-CC-GT" at bounding box center [718, 608] width 606 height 24
click at [1309, 546] on input "4772.7273" at bounding box center [1313, 557] width 73 height 24
type input "4"
type input "$5,409.09"
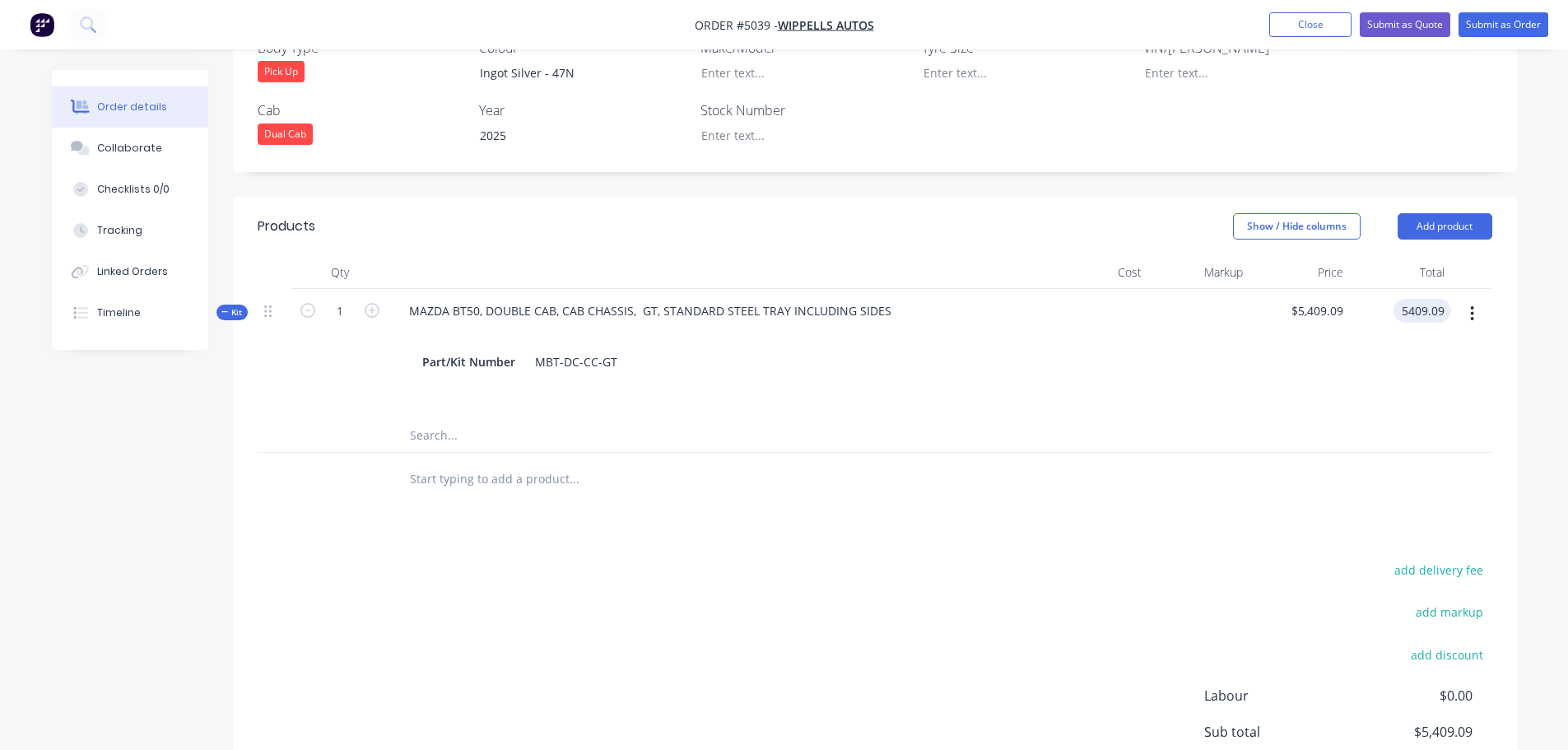
scroll to position [576, 0]
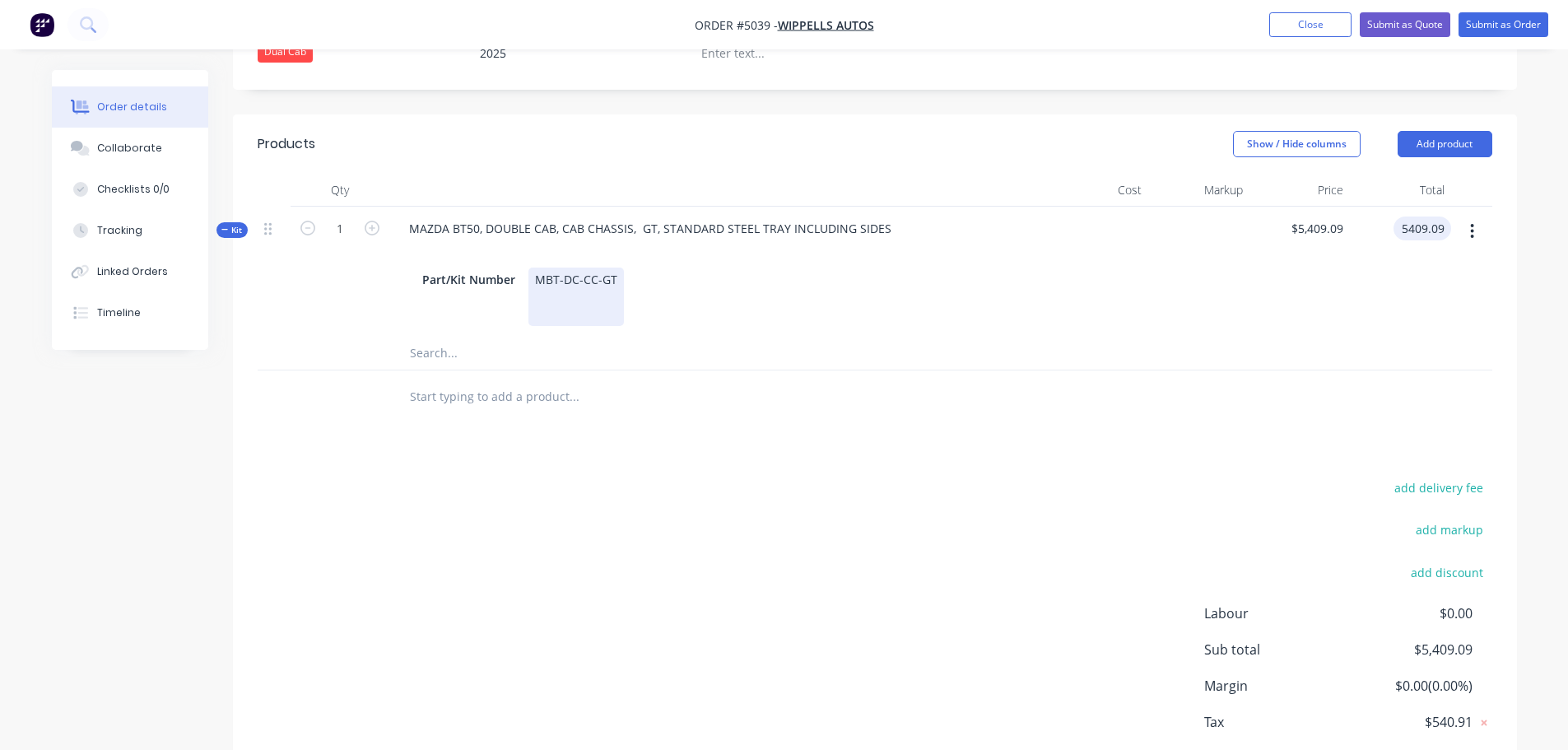
type input "$5,409.09"
click at [618, 268] on div "MBT-DC-CC-GT" at bounding box center [576, 296] width 96 height 59
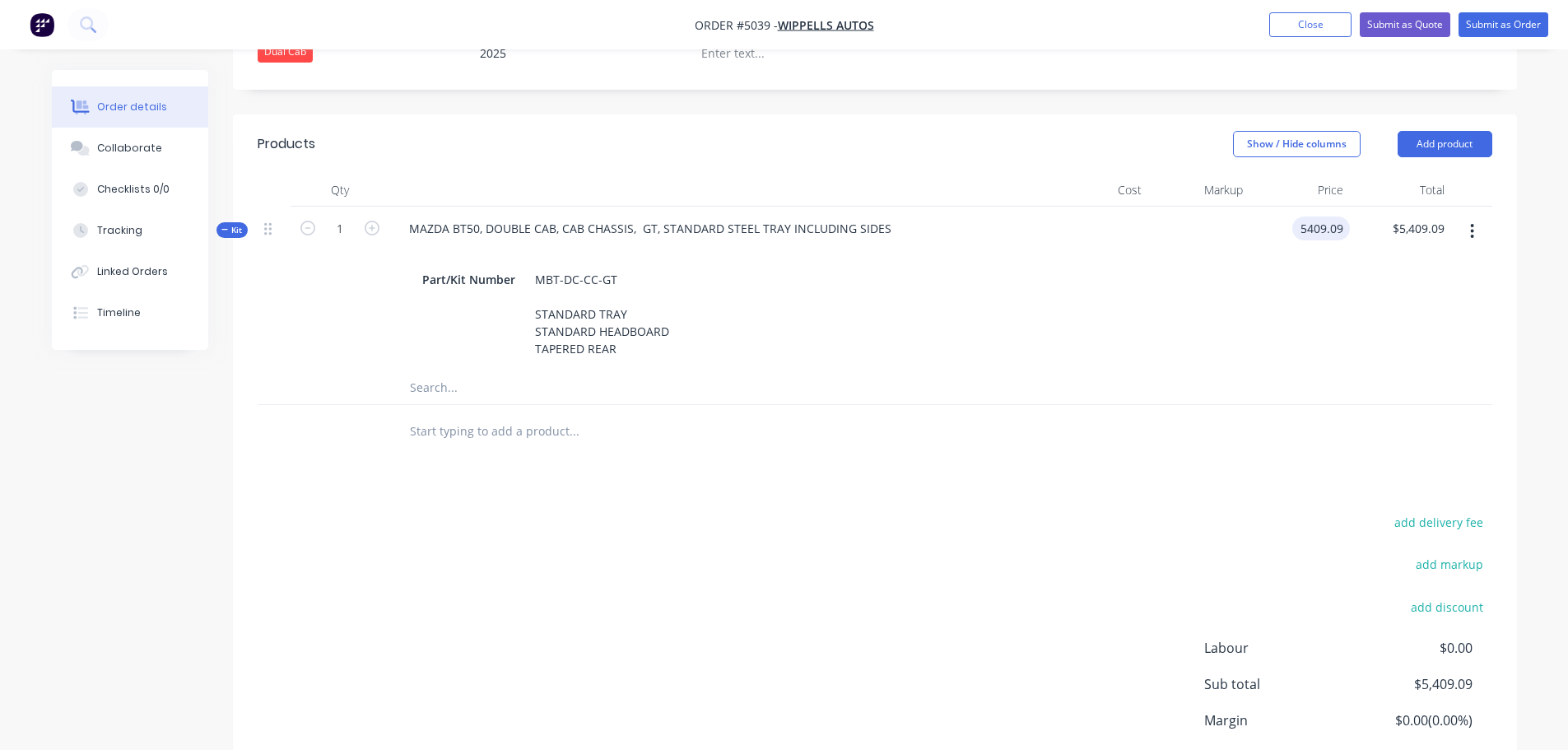
type input "$5,409.09"
click at [422, 415] on input "text" at bounding box center [573, 432] width 329 height 33
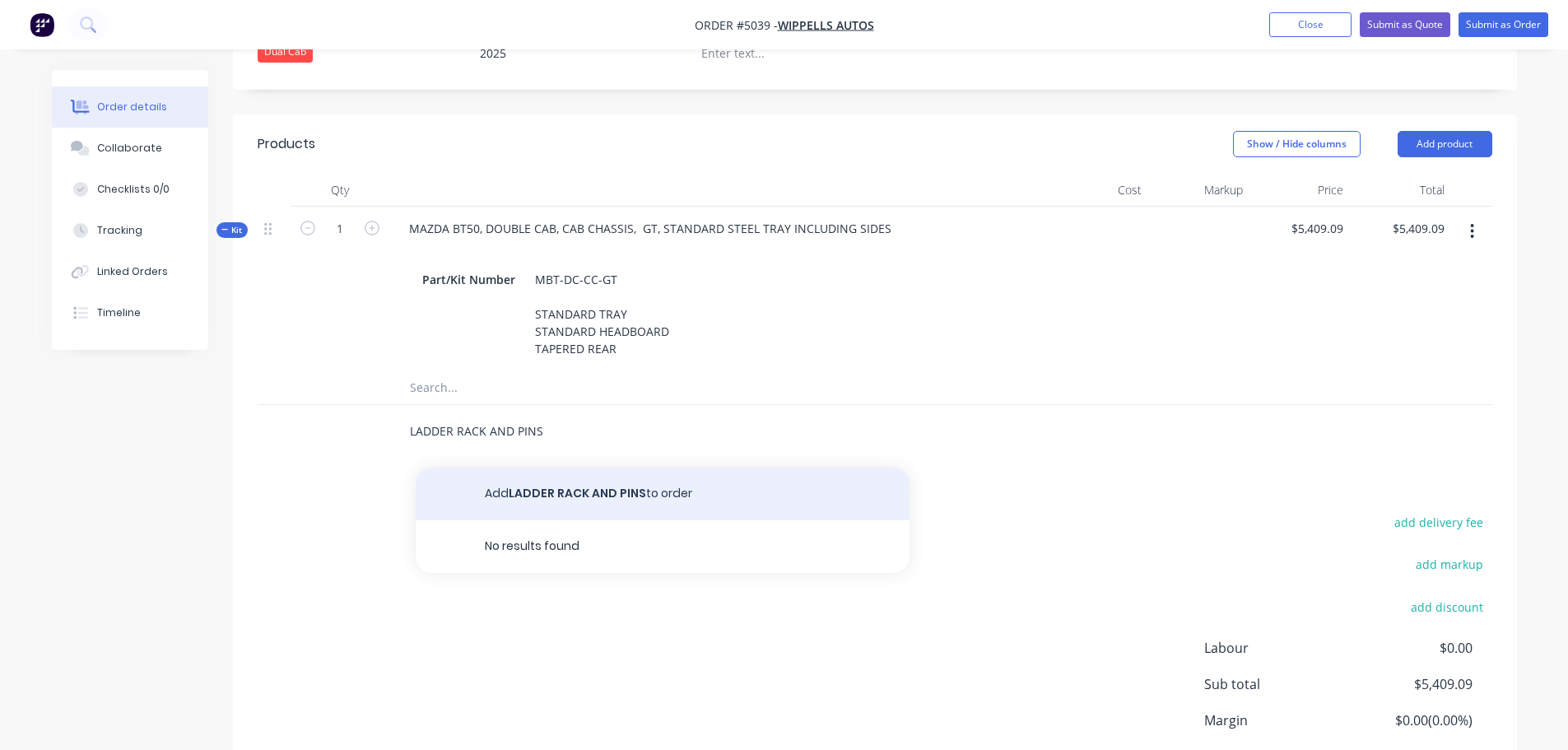
type input "LADDER RACK AND PINS"
click at [497, 468] on button "Add LADDER RACK AND PINS to order" at bounding box center [662, 494] width 494 height 53
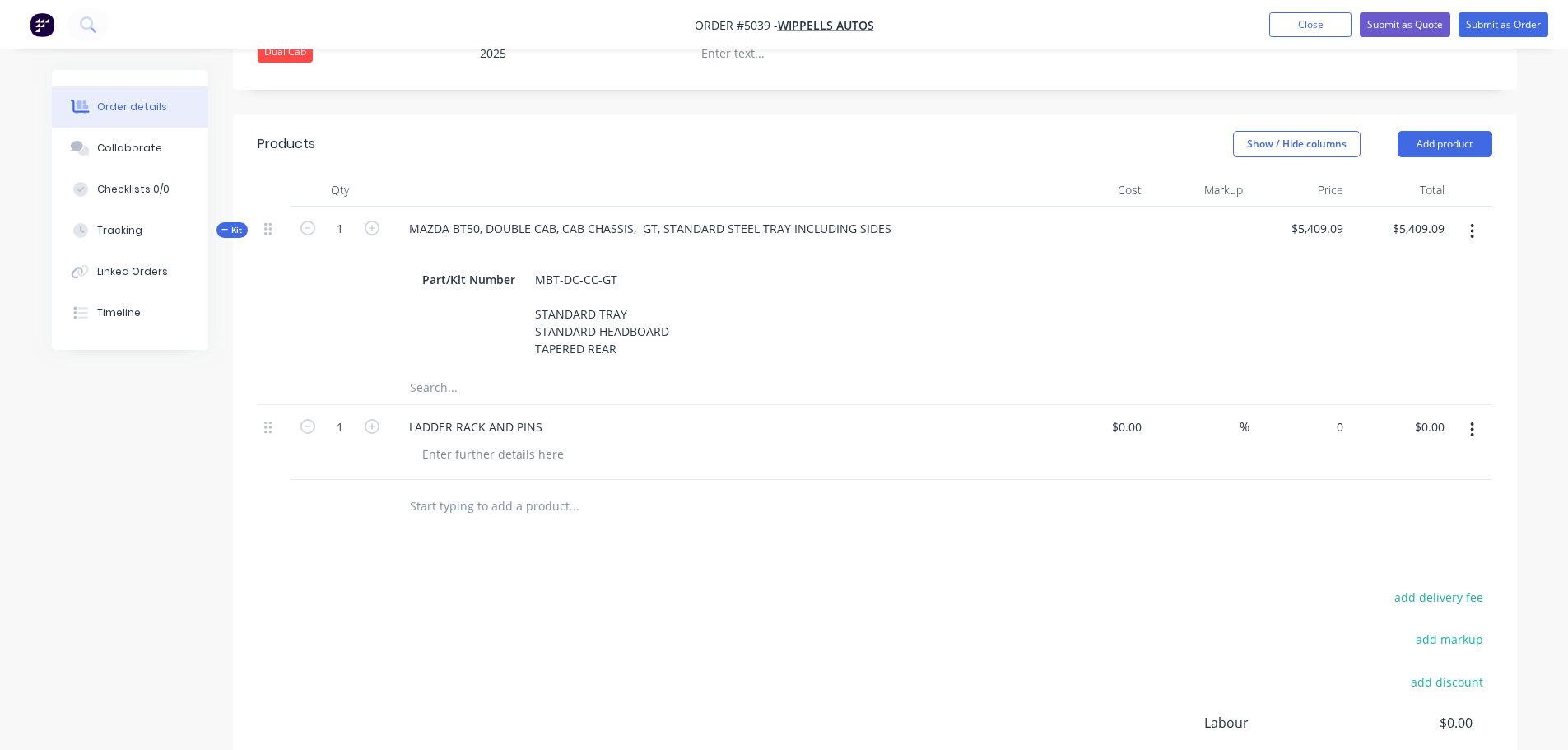
click at [1311, 405] on div "0 $0.00" at bounding box center [1300, 442] width 102 height 75
type input "$636.36"
click at [446, 490] on input "text" at bounding box center [573, 506] width 329 height 33
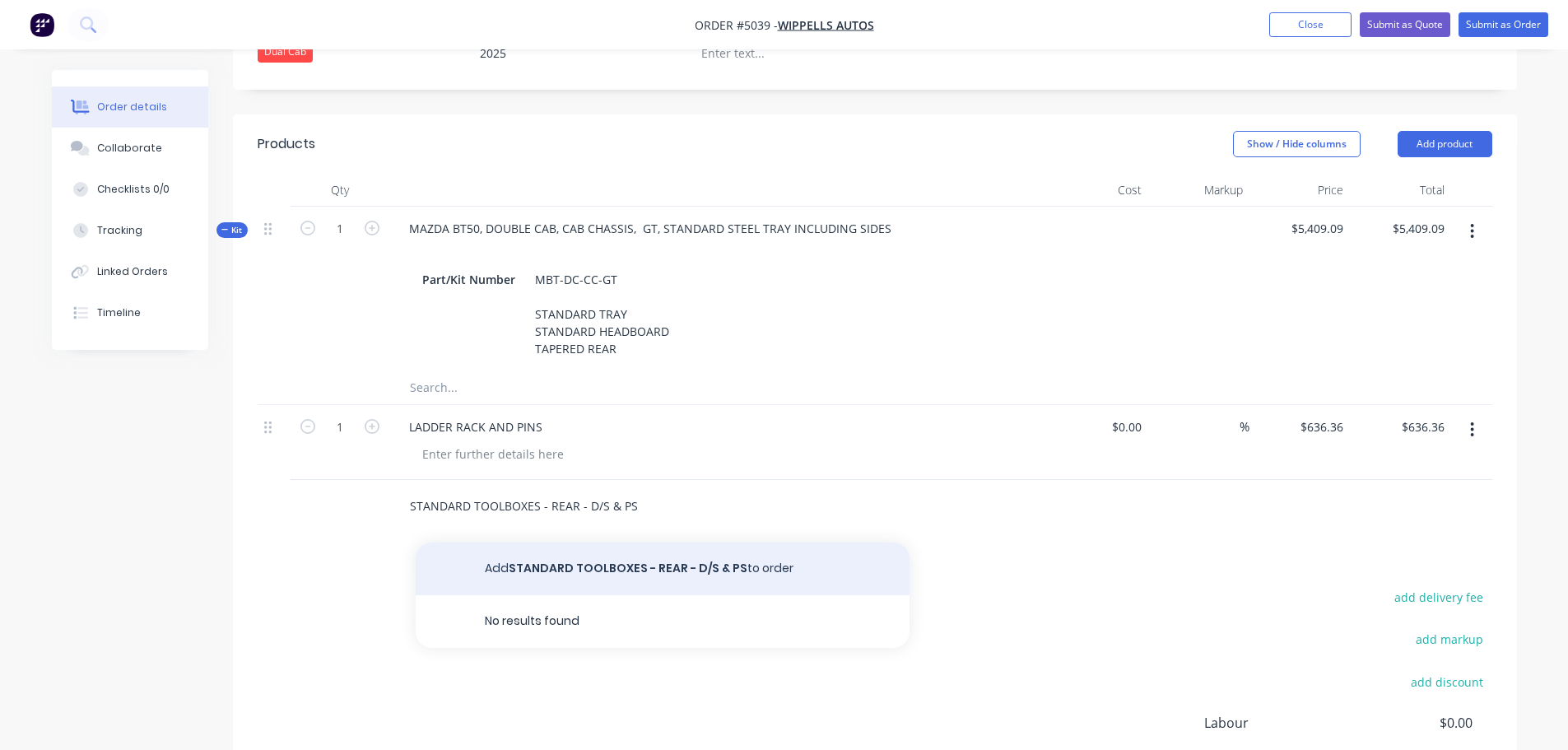
type input "STANDARD TOOLBOXES - REAR - D/S & PS"
click at [542, 543] on button "Add STANDARD TOOLBOXES - REAR - D/S & PS to order" at bounding box center [662, 569] width 494 height 53
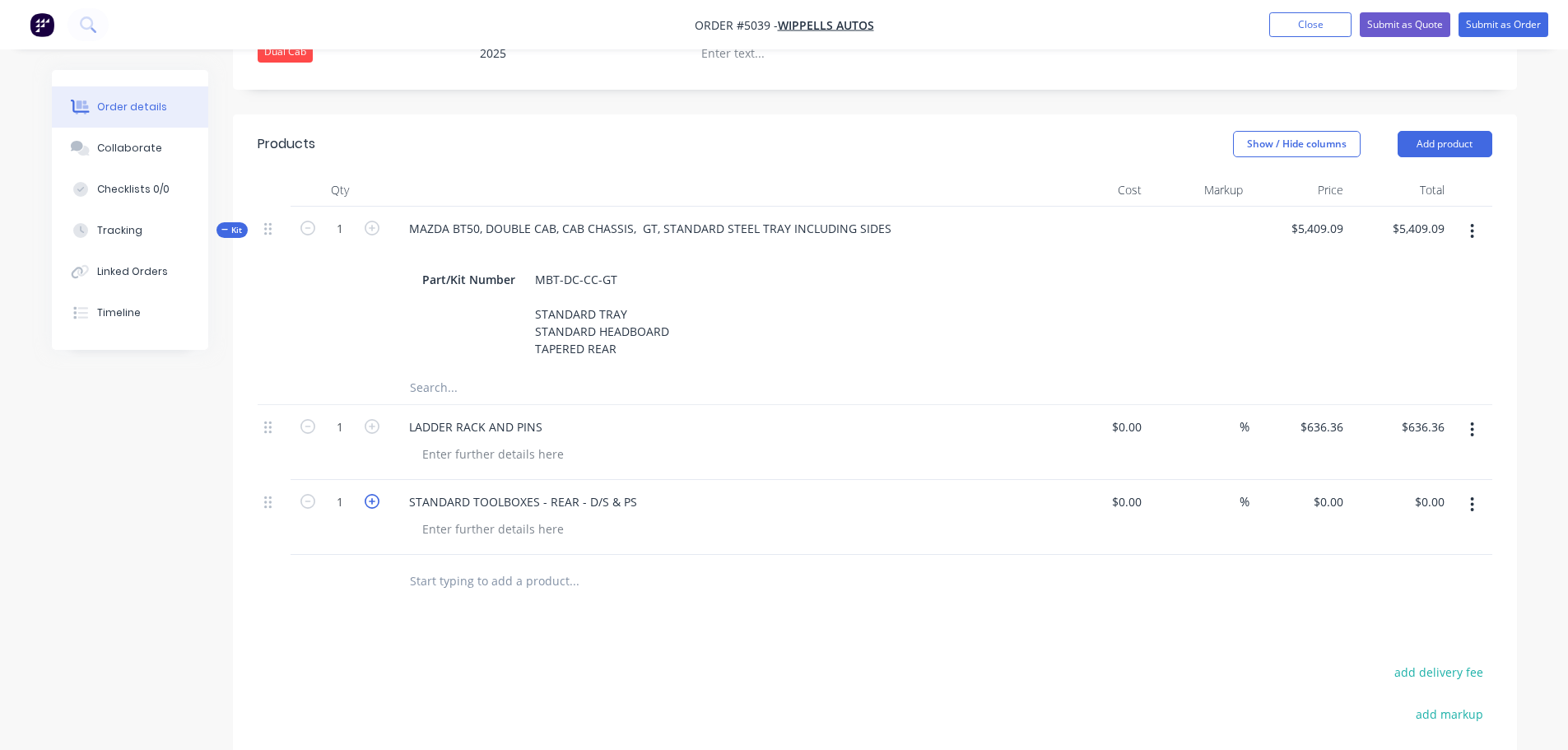
click at [370, 494] on icon "button" at bounding box center [371, 501] width 14 height 14
type input "2"
click at [1330, 490] on div "0 $0.00" at bounding box center [1327, 502] width 44 height 24
type input "$545.45"
type input "$1,090.90"
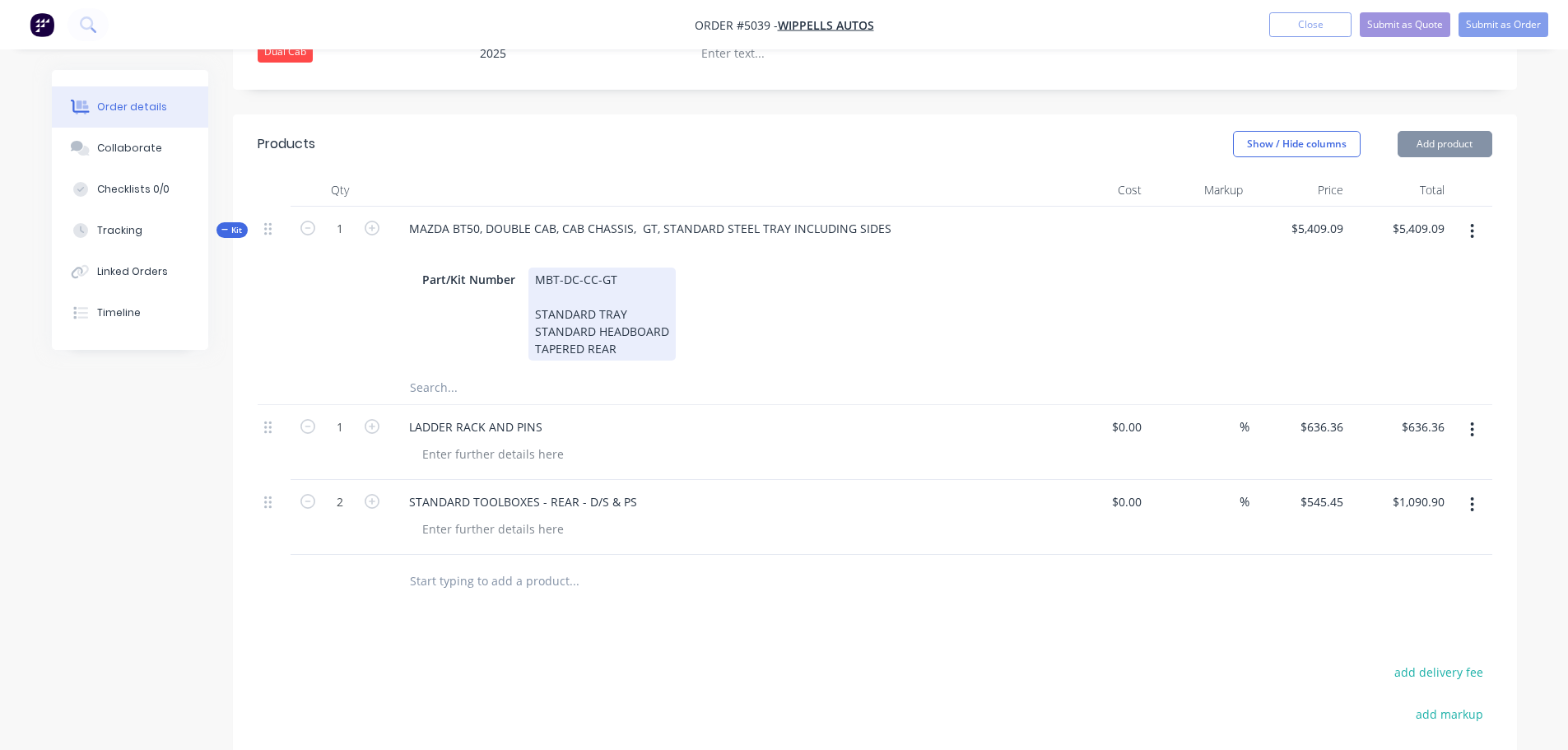
click at [637, 306] on div "MBT-DC-CC-GT STANDARD TRAY STANDARD HEADBOARD TAPERED REAR" at bounding box center [602, 314] width 148 height 93
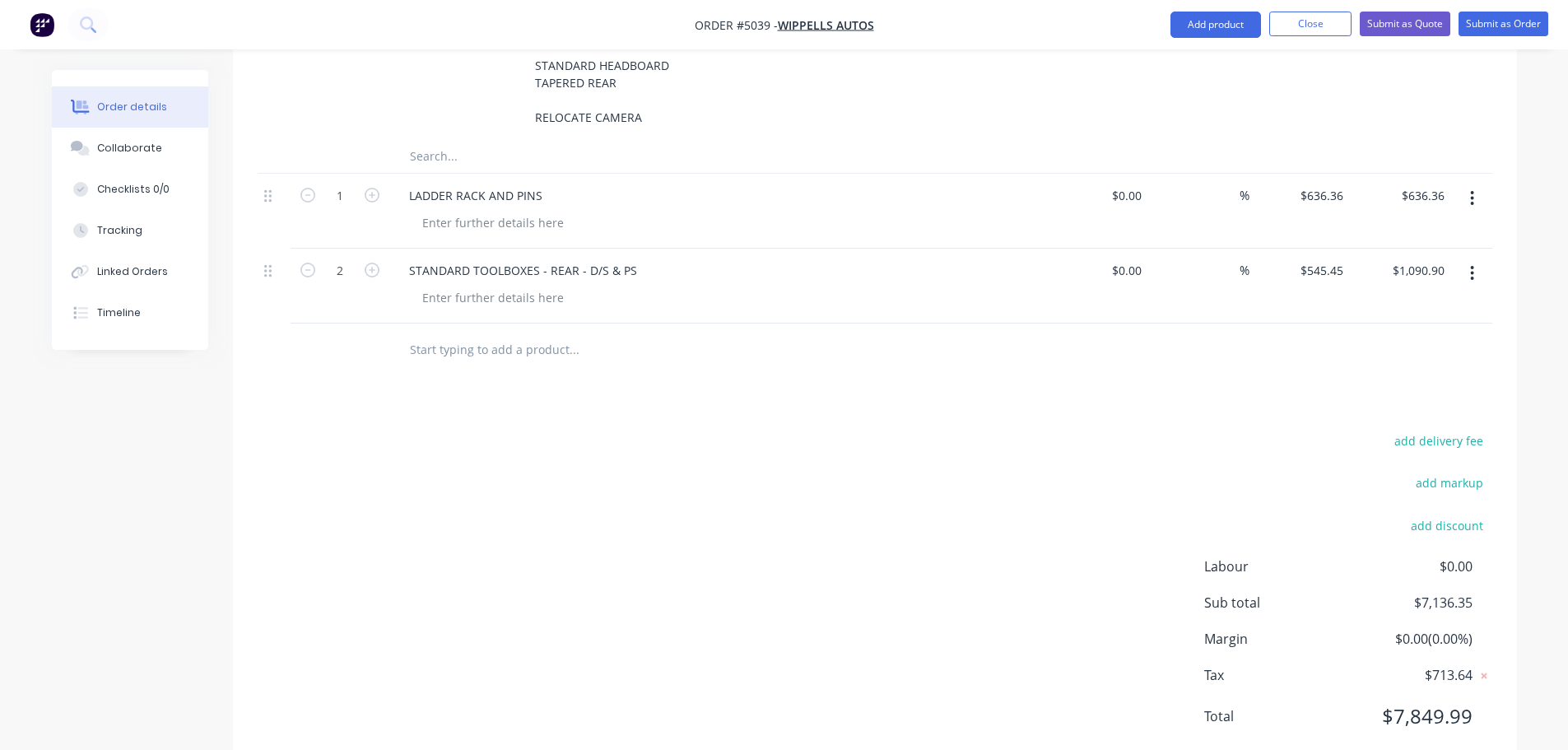
scroll to position [843, 0]
type input "$5,409.09"
click at [1441, 514] on button "add discount" at bounding box center [1448, 525] width 90 height 22
drag, startPoint x: 1227, startPoint y: 485, endPoint x: 1415, endPoint y: 474, distance: 188.3
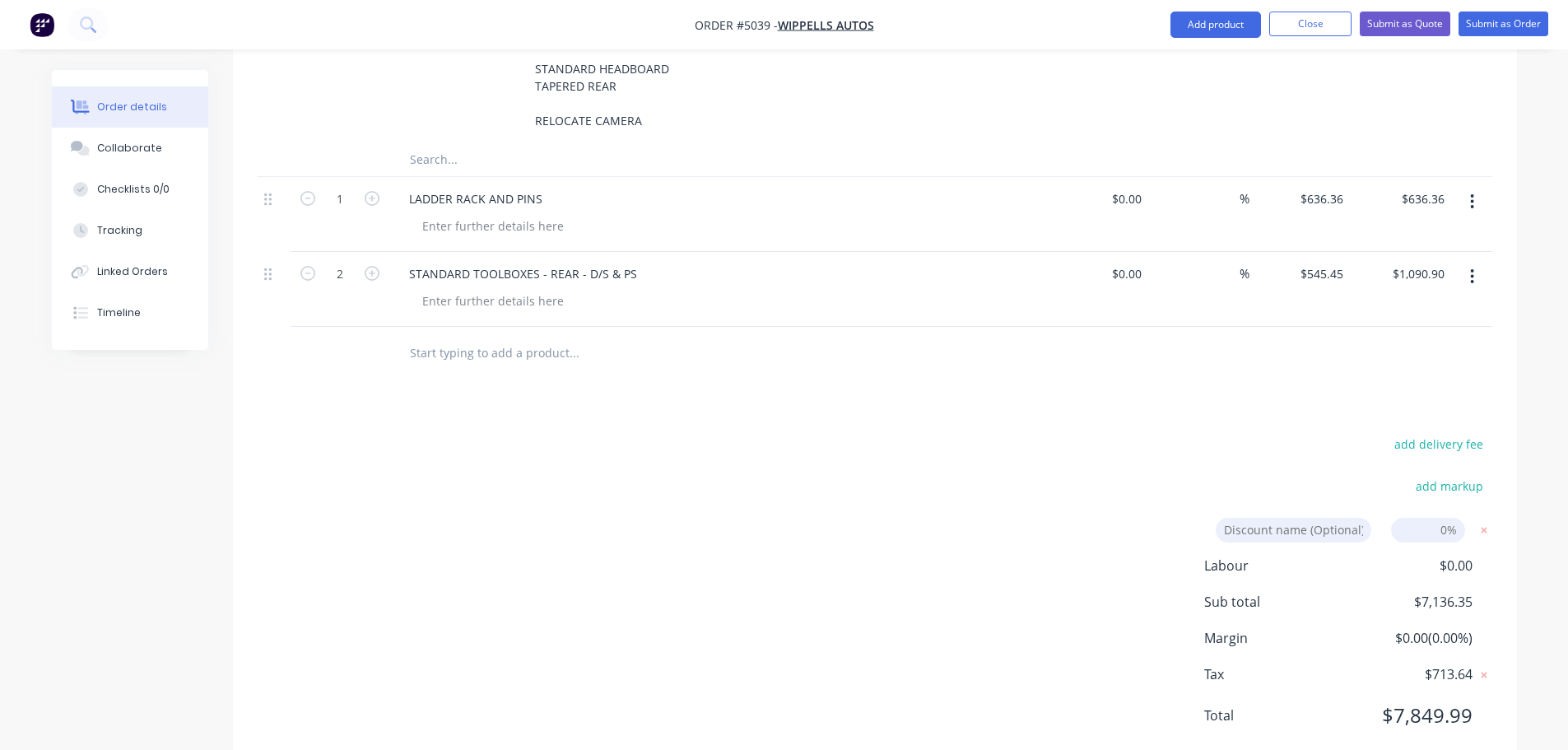
click at [1415, 518] on form "Discount name (Optional) 0%" at bounding box center [1347, 530] width 290 height 25
type input "DEALER DISCOUNT"
type input "10%"
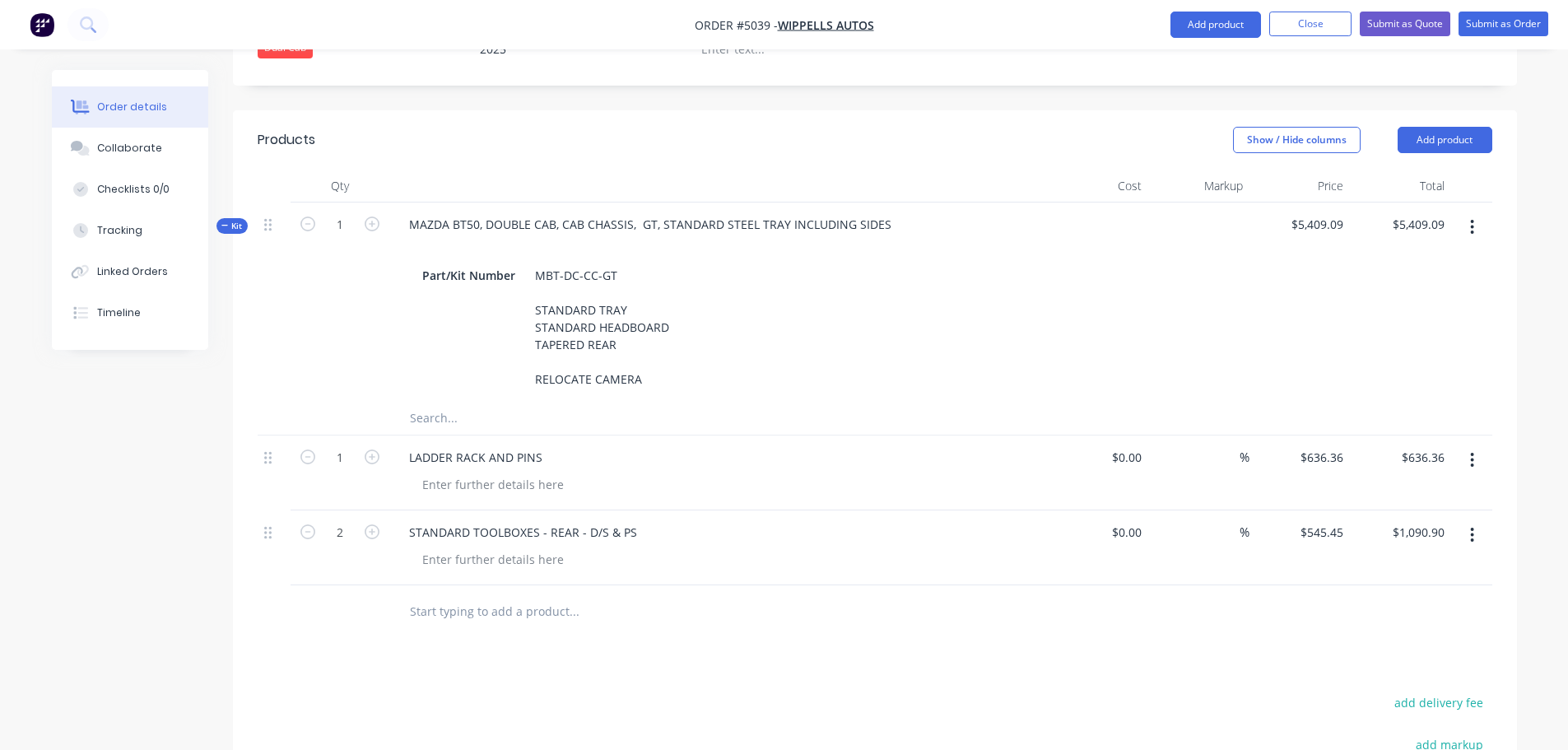
scroll to position [469, 0]
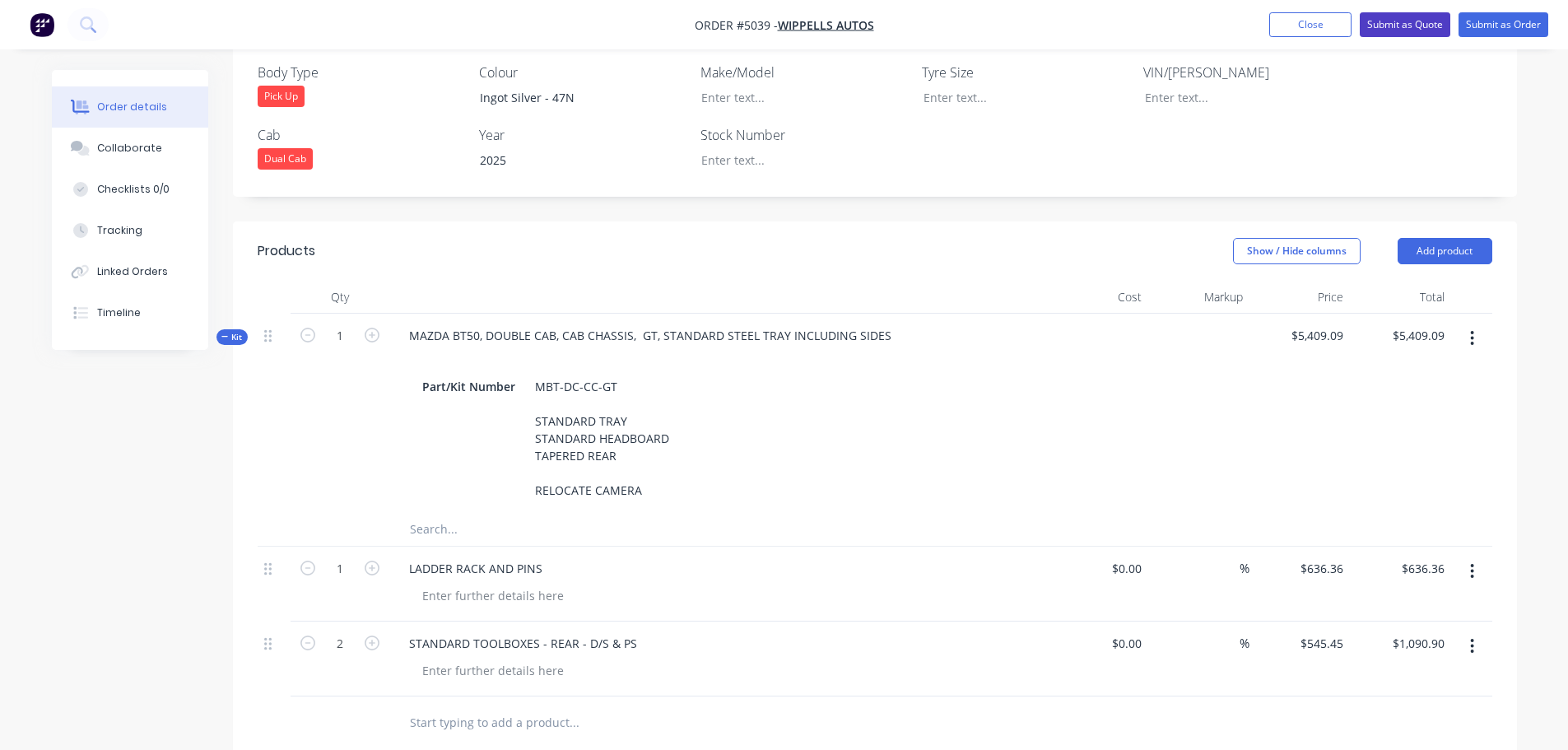
click at [1406, 26] on button "Submit as Quote" at bounding box center [1405, 25] width 90 height 25
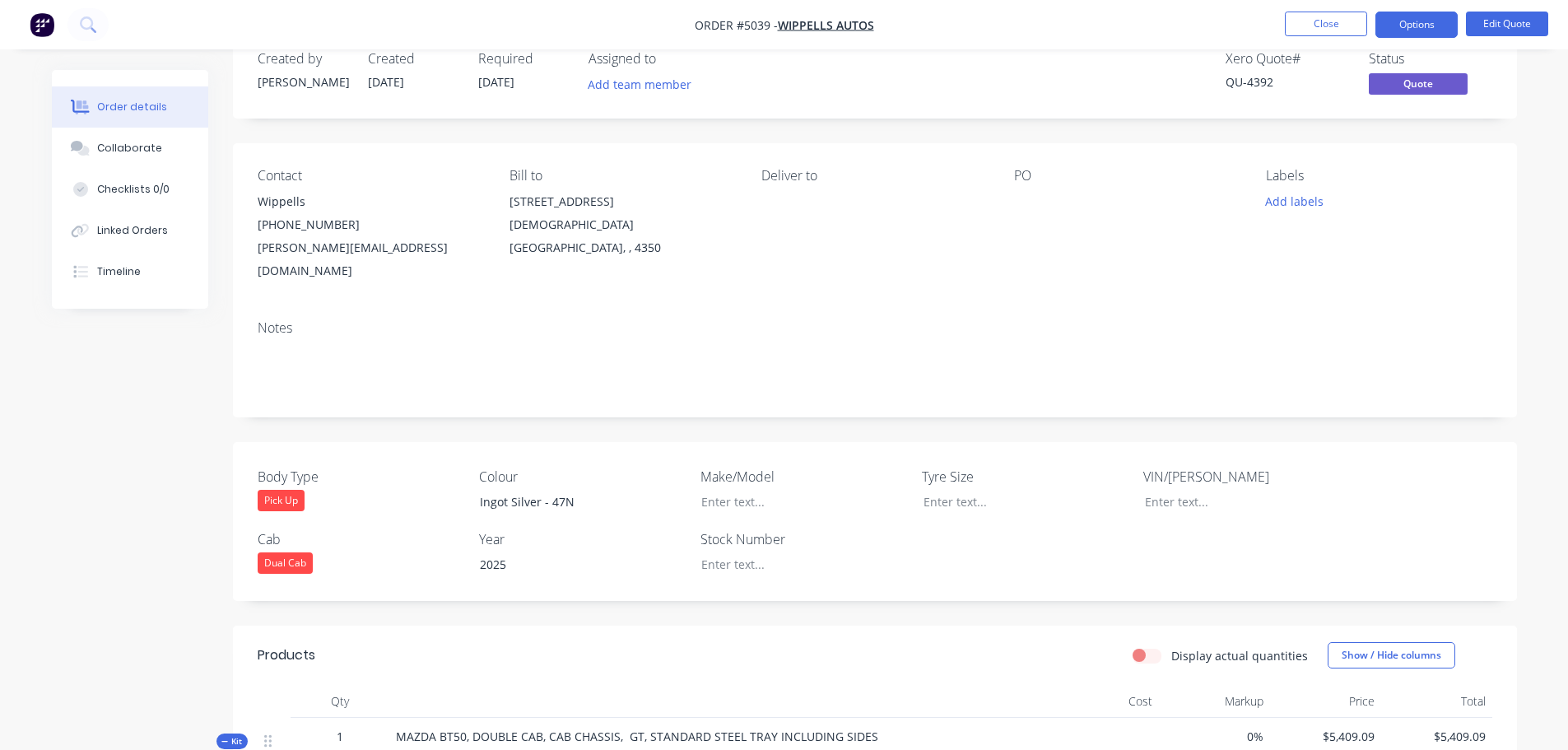
scroll to position [0, 0]
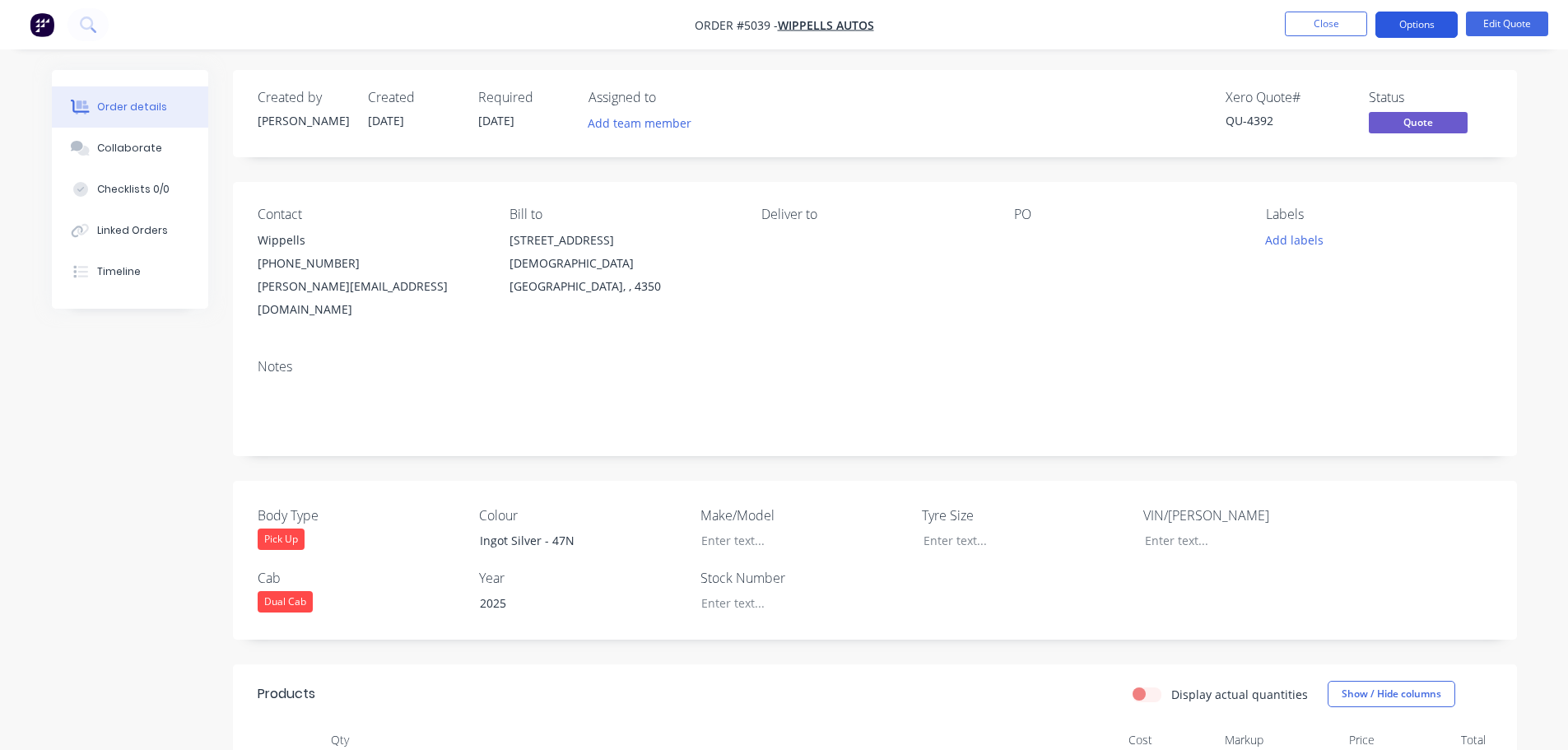
click at [1425, 29] on button "Options" at bounding box center [1416, 24] width 82 height 26
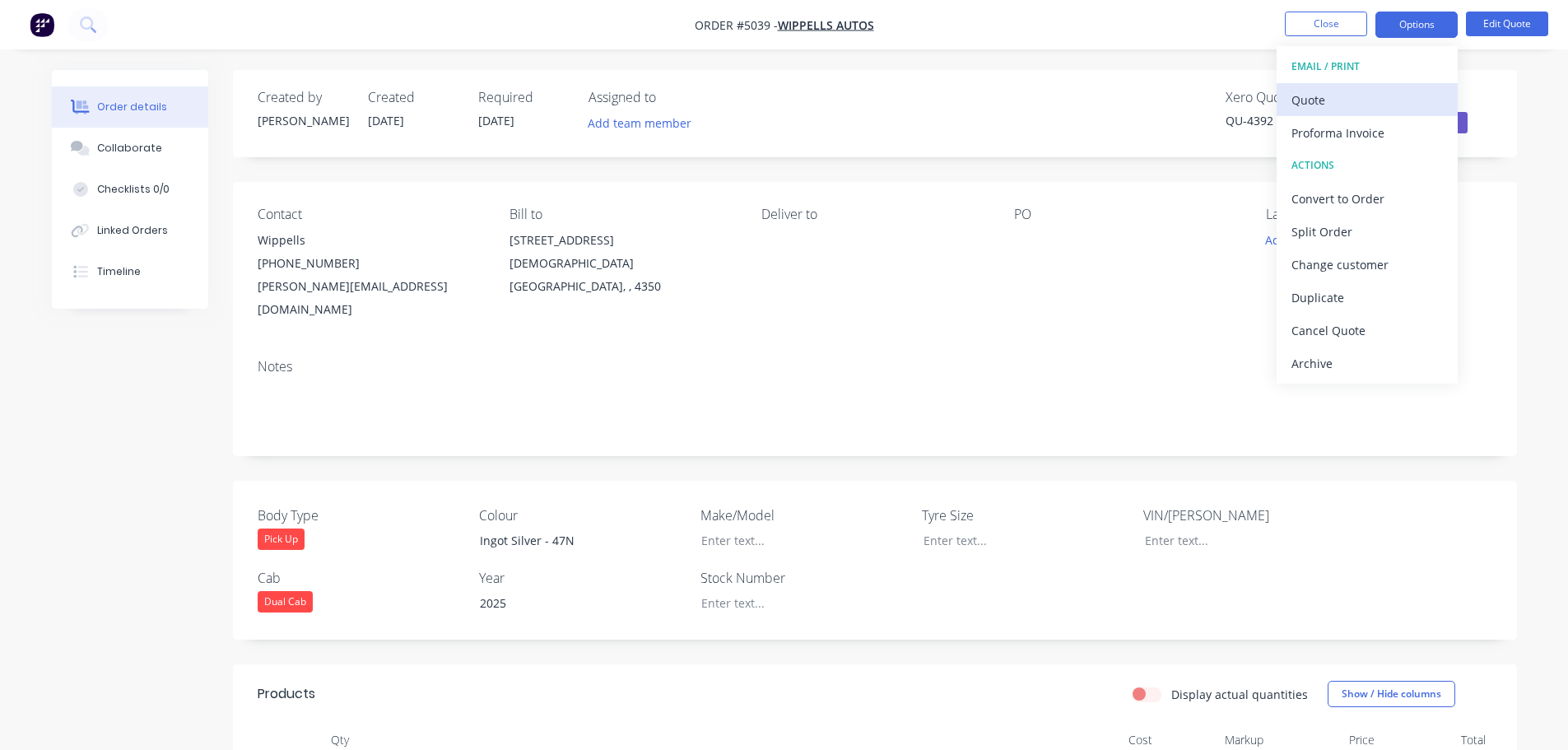
click at [1392, 99] on div "Quote" at bounding box center [1368, 100] width 152 height 24
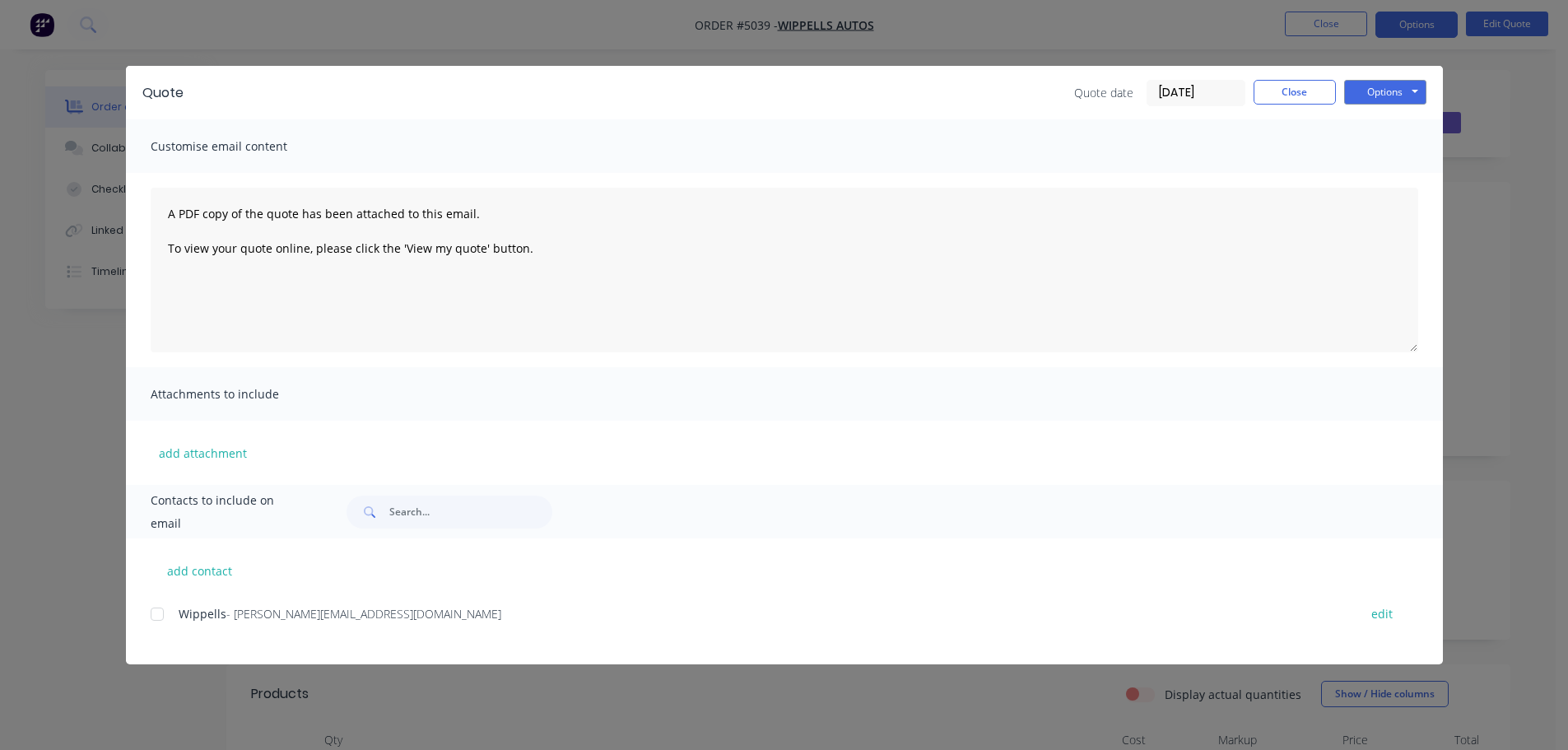
click at [162, 617] on div at bounding box center [157, 614] width 33 height 33
click at [1386, 92] on button "Options" at bounding box center [1386, 92] width 82 height 25
click at [1386, 175] on button "Email" at bounding box center [1397, 176] width 105 height 27
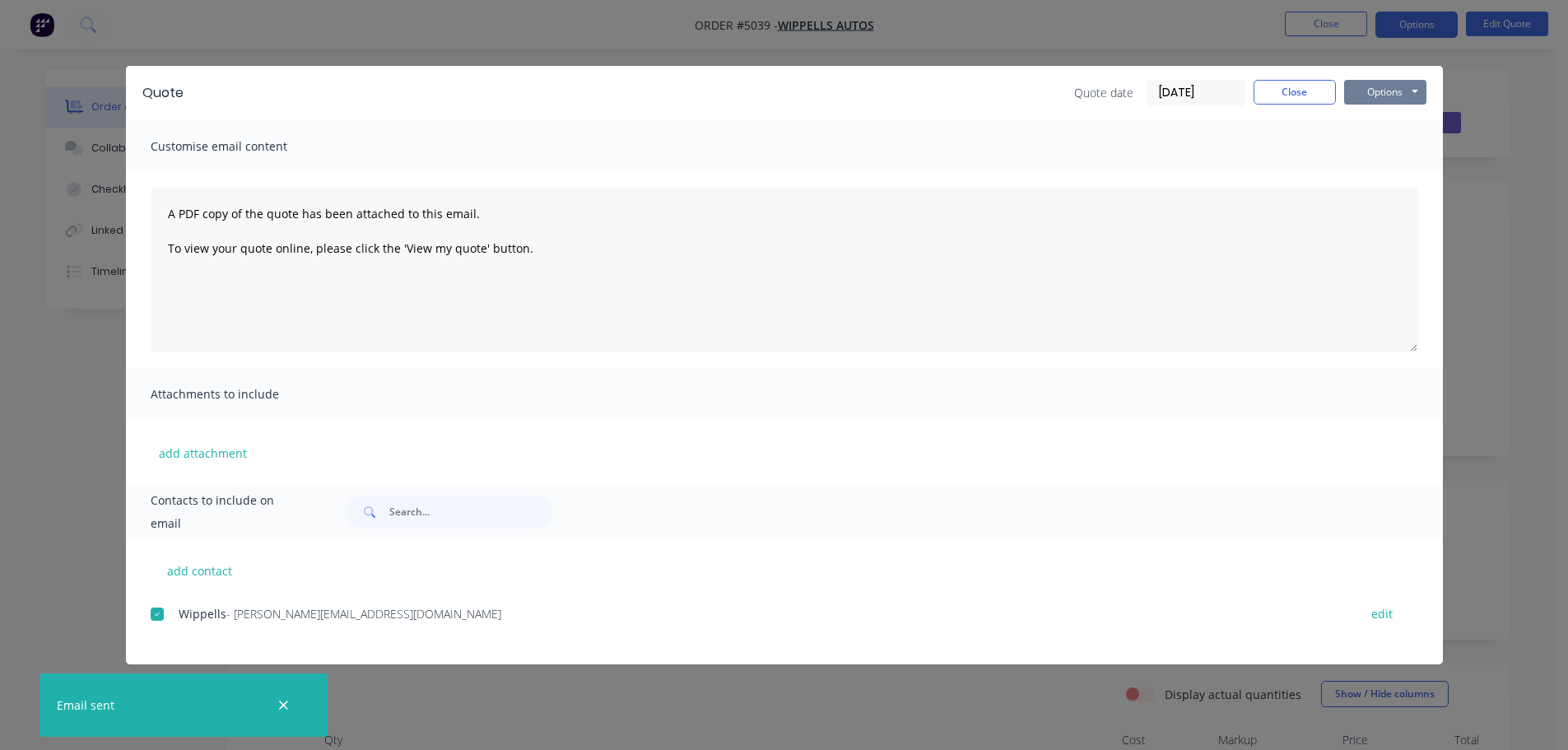
click at [1392, 92] on button "Options" at bounding box center [1386, 92] width 82 height 25
click at [1396, 151] on button "Print" at bounding box center [1397, 149] width 105 height 27
click at [1299, 96] on button "Close" at bounding box center [1295, 92] width 82 height 25
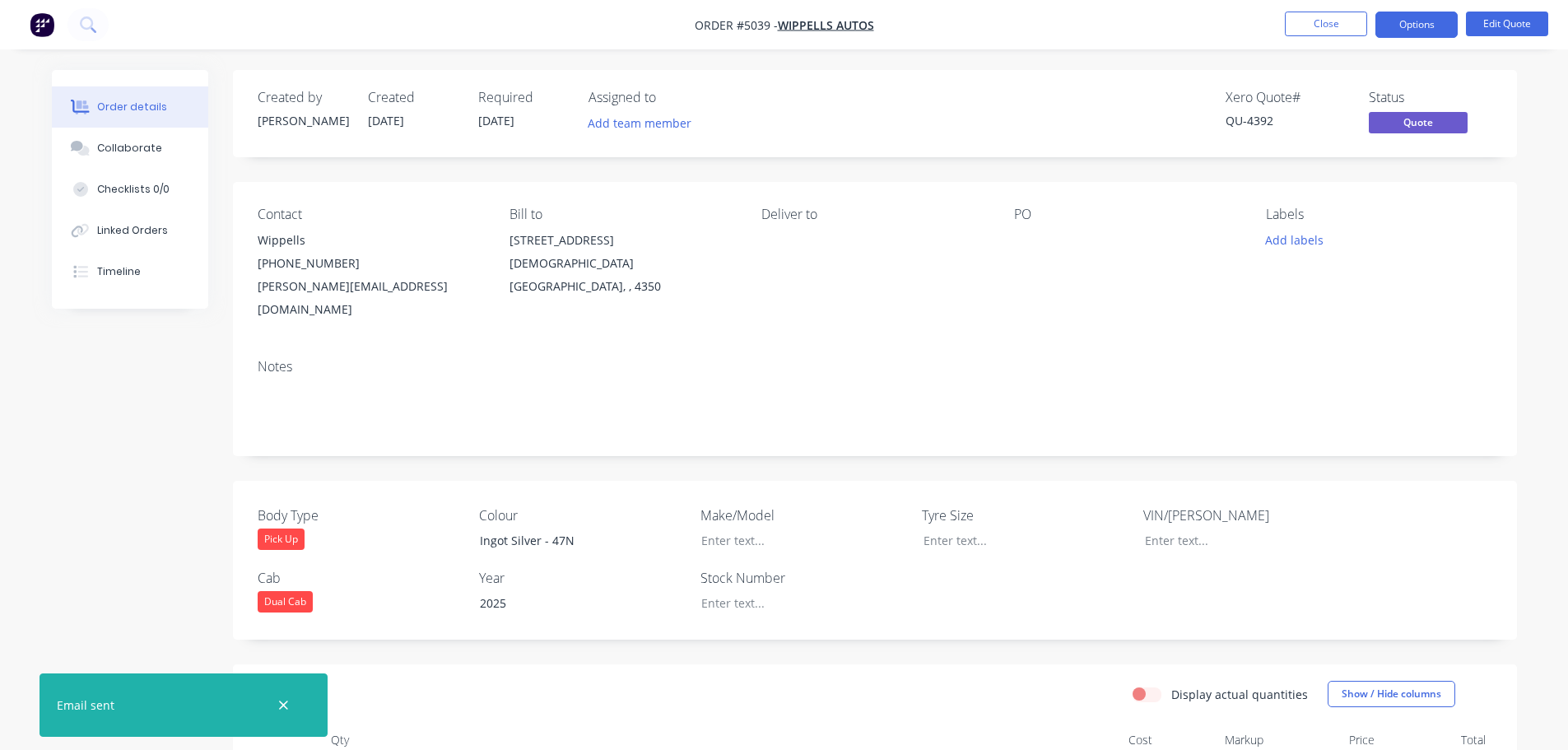
click at [288, 703] on icon "button" at bounding box center [283, 705] width 11 height 14
